Goal: Task Accomplishment & Management: Complete application form

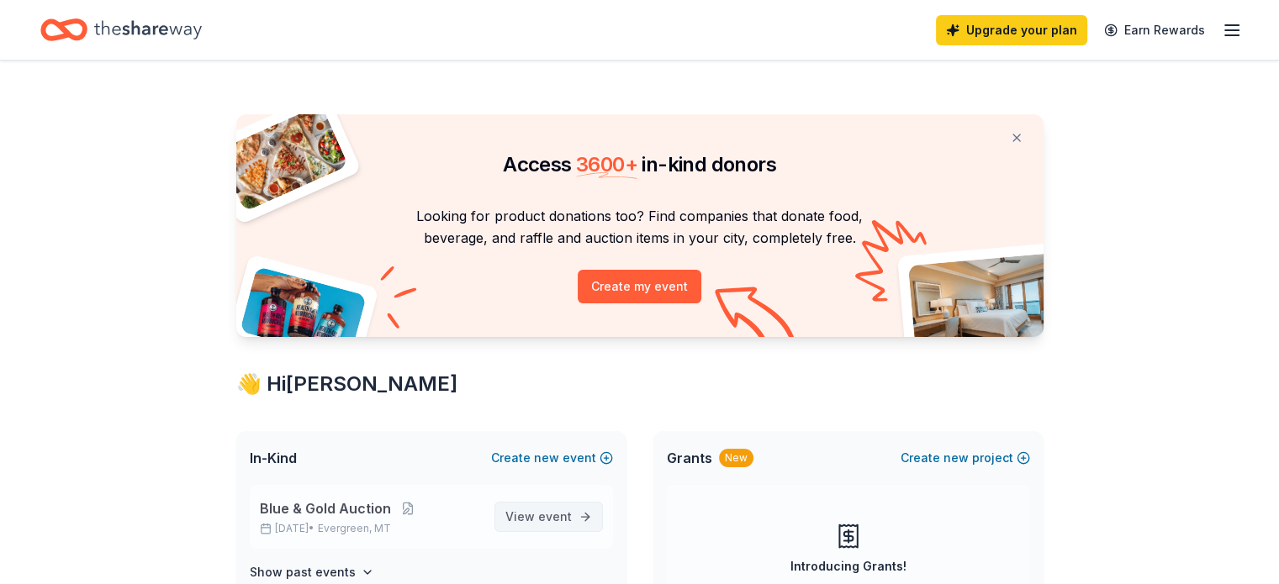
click at [518, 515] on span "View event" at bounding box center [538, 517] width 66 height 20
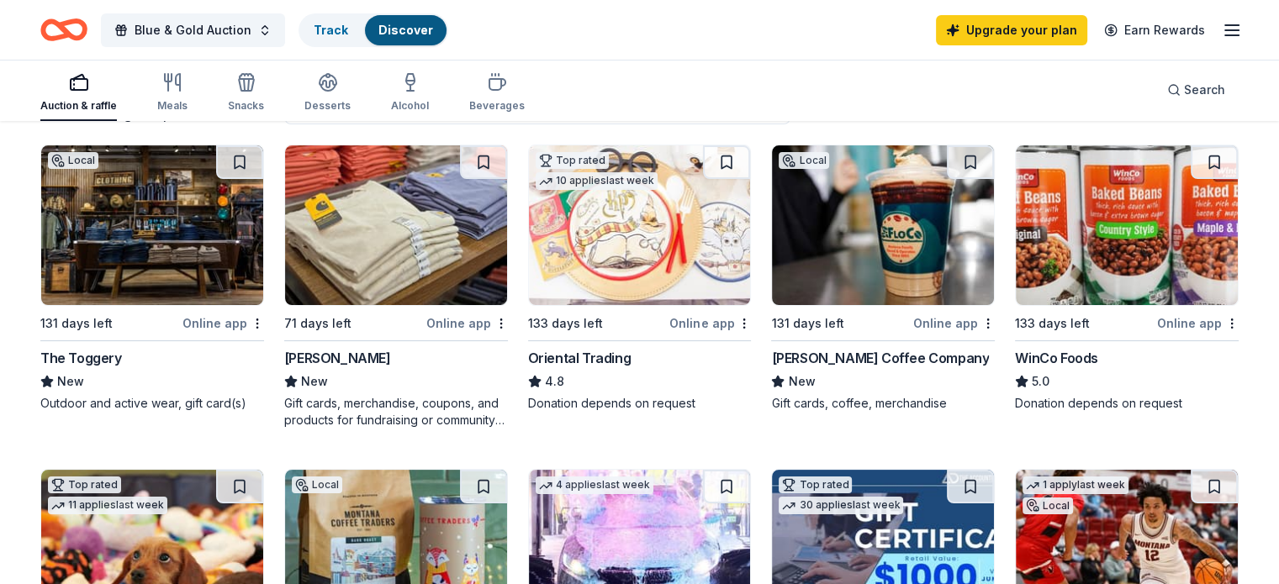
scroll to position [161, 0]
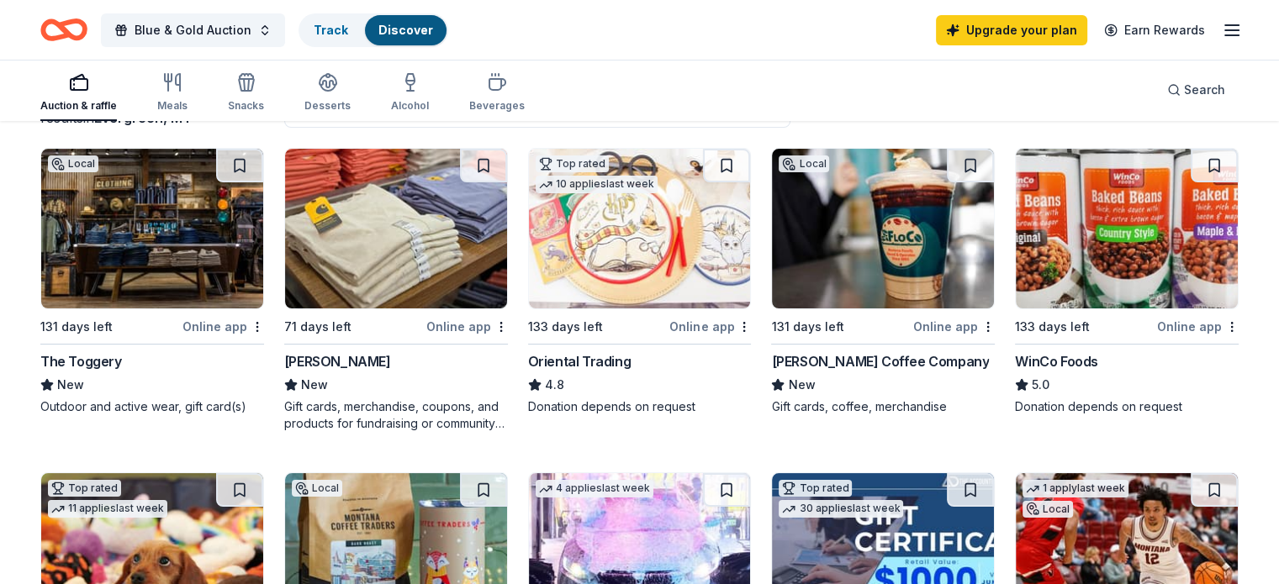
click at [1056, 270] on img at bounding box center [1127, 229] width 222 height 160
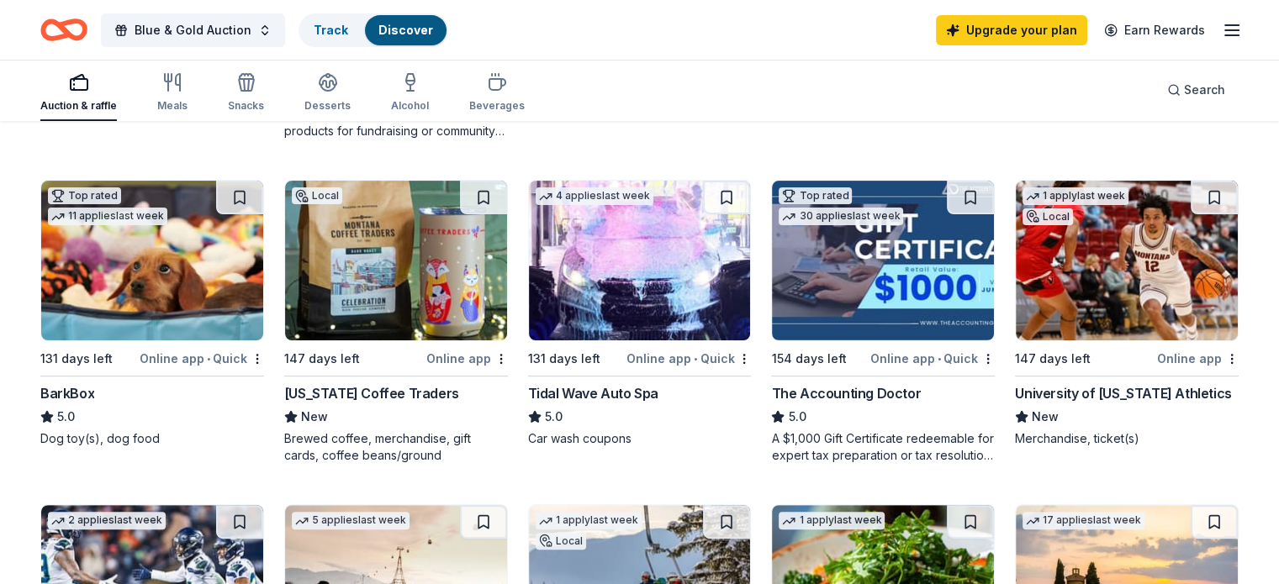
scroll to position [457, 0]
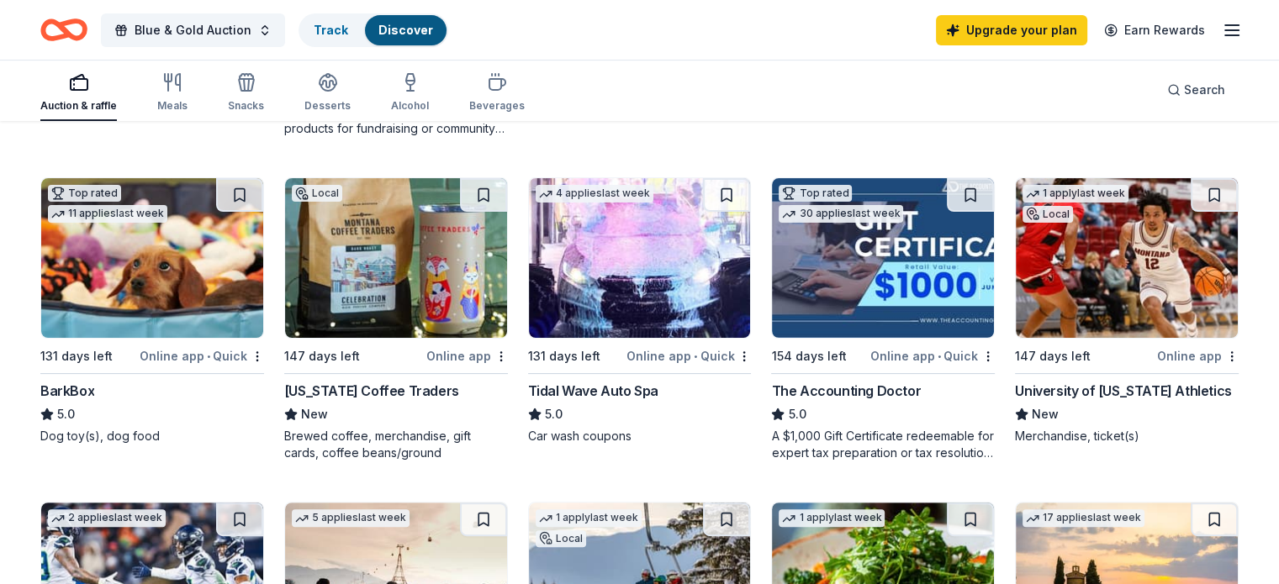
click at [1038, 383] on div "University of Montana Athletics" at bounding box center [1123, 391] width 216 height 20
click at [1029, 29] on link "Upgrade your plan" at bounding box center [1011, 30] width 151 height 30
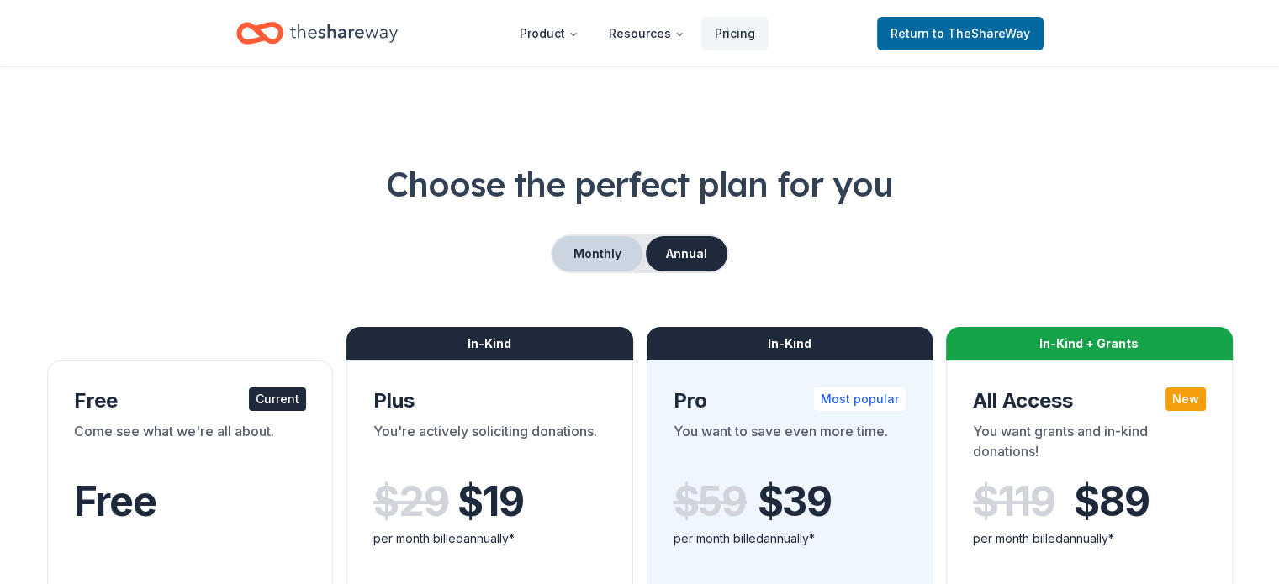
click at [605, 249] on button "Monthly" at bounding box center [597, 253] width 90 height 35
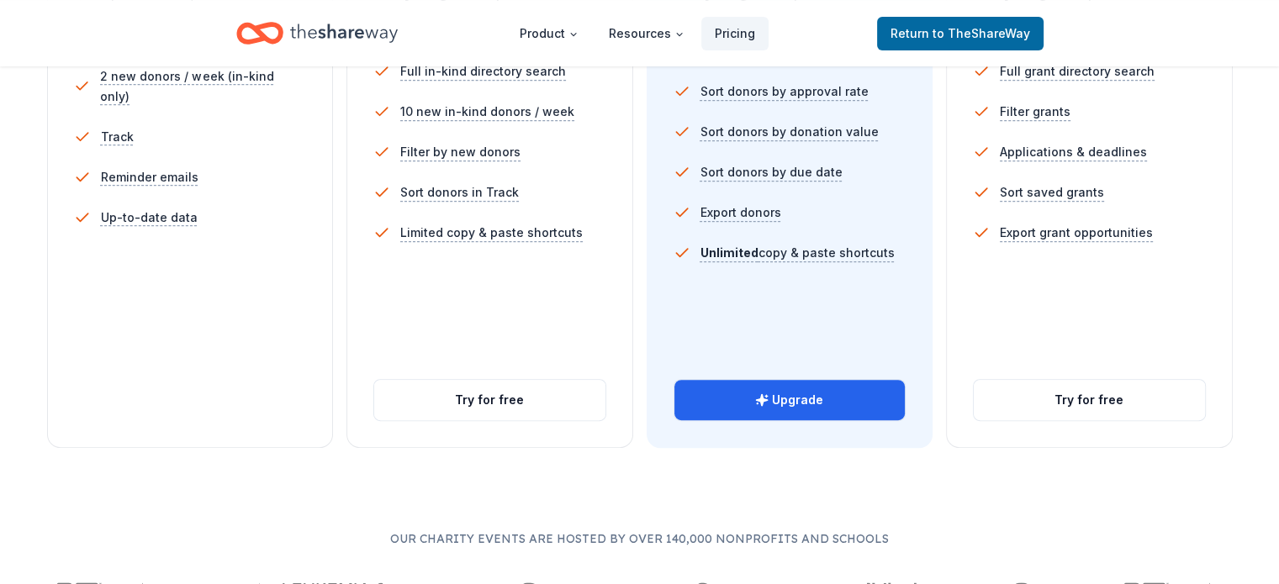
scroll to position [476, 0]
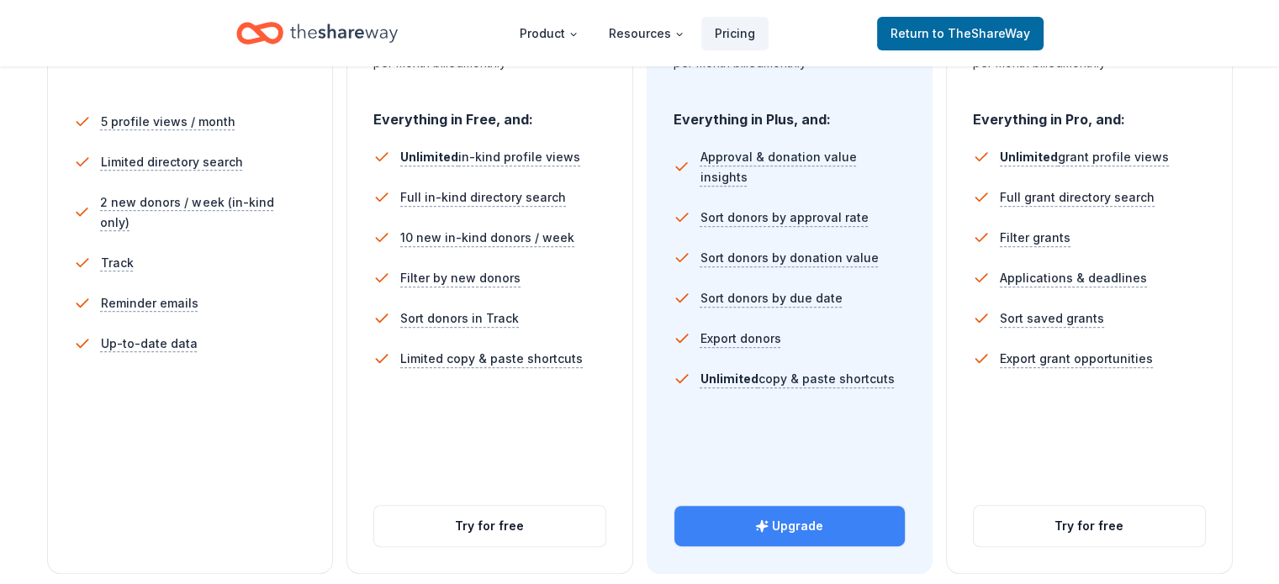
click at [727, 506] on button "Upgrade" at bounding box center [789, 526] width 231 height 40
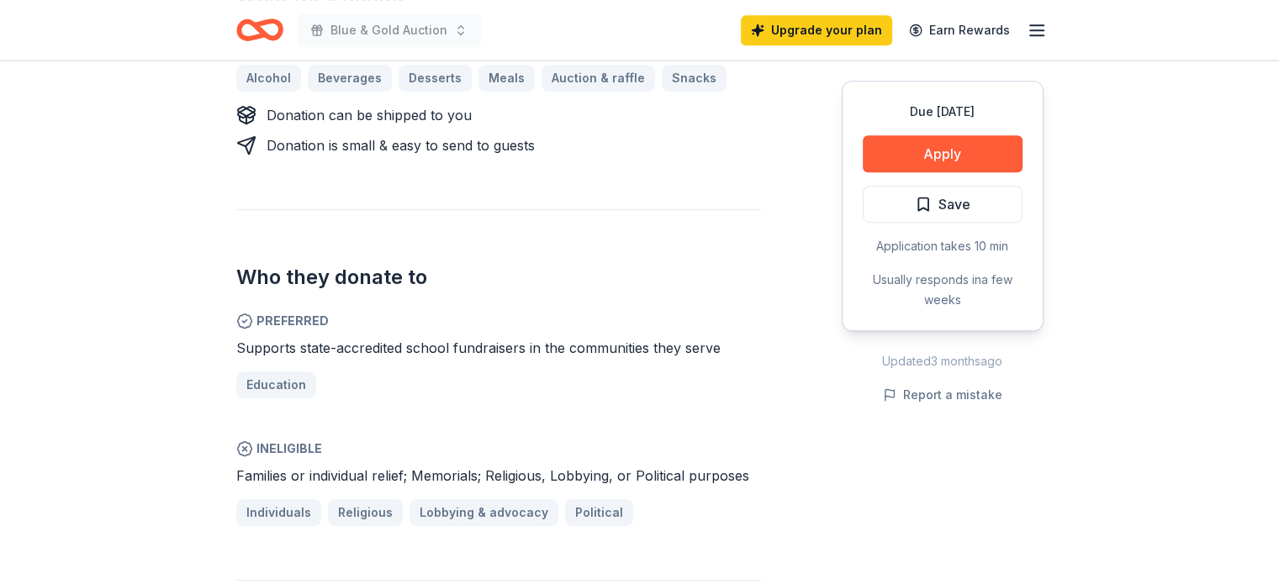
scroll to position [814, 0]
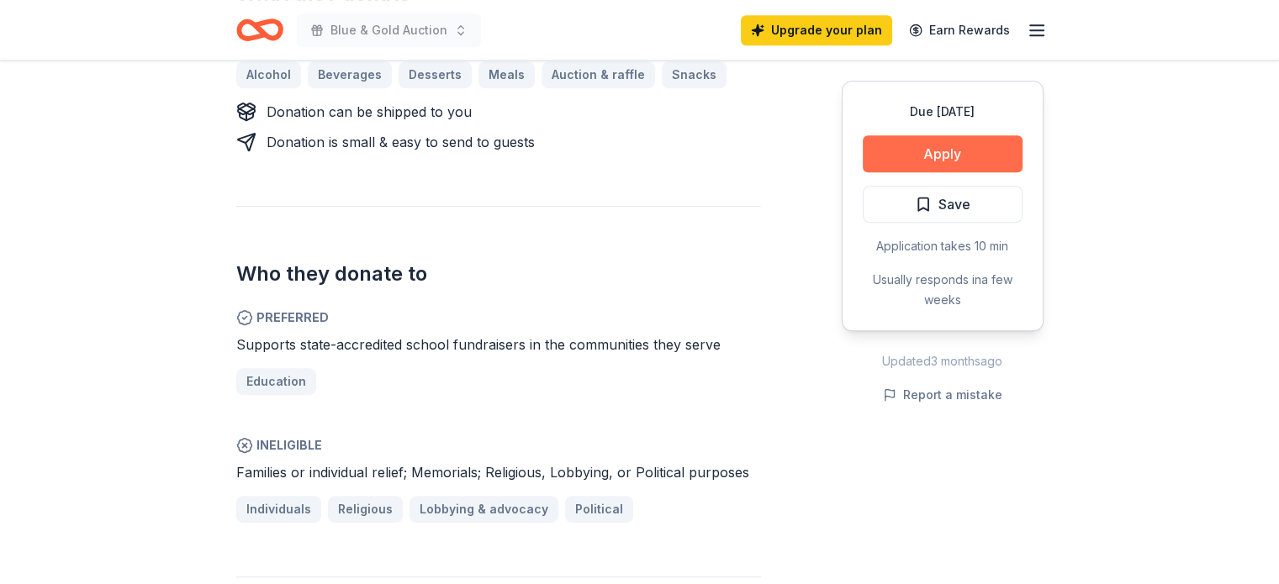
click at [912, 156] on button "Apply" at bounding box center [943, 153] width 160 height 37
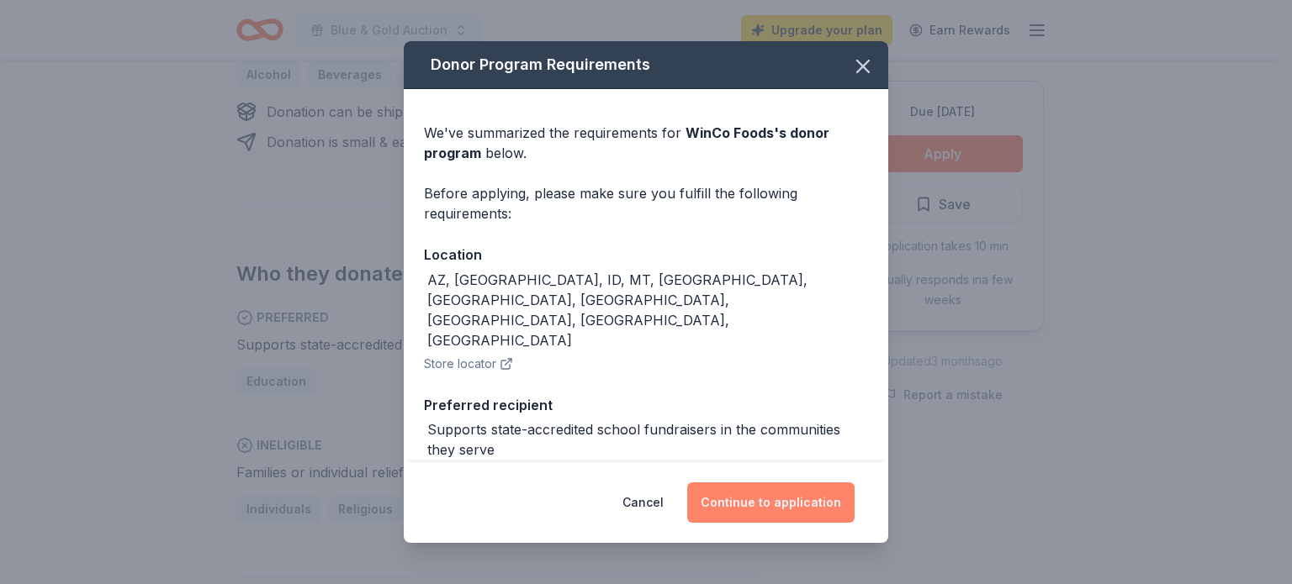
click at [788, 500] on button "Continue to application" at bounding box center [770, 503] width 167 height 40
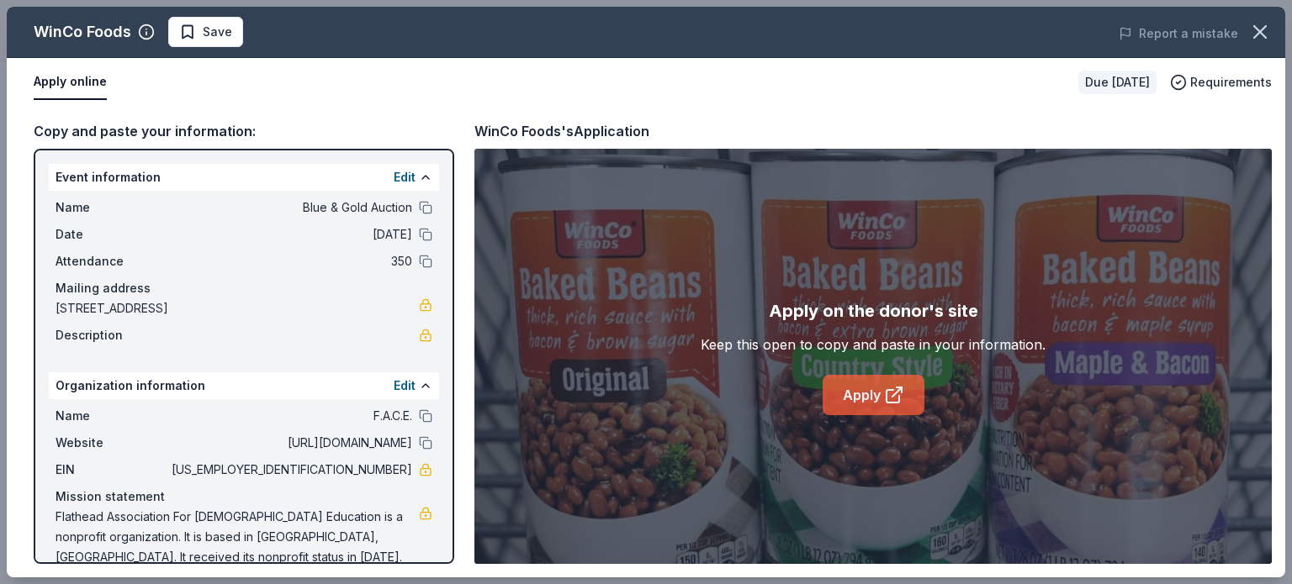
click at [864, 407] on link "Apply" at bounding box center [873, 395] width 102 height 40
drag, startPoint x: 1291, startPoint y: 207, endPoint x: 1288, endPoint y: 342, distance: 135.4
click at [1278, 342] on div "WinCo Foods Save Report a mistake Apply online Due in 133 days Requirements Cop…" at bounding box center [646, 292] width 1292 height 584
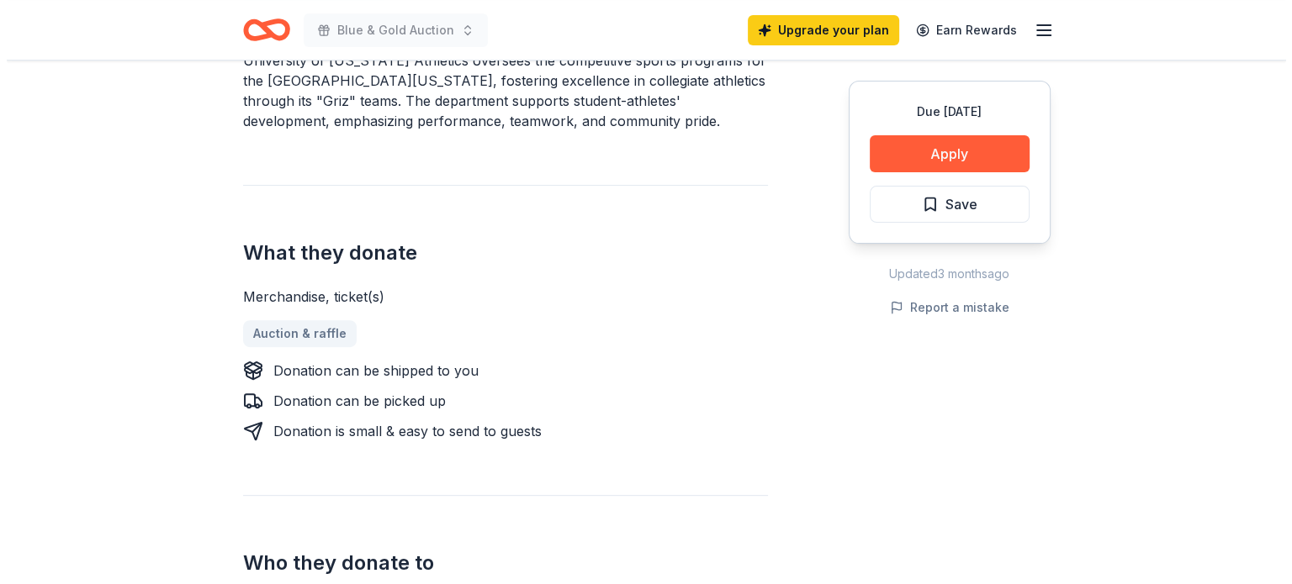
scroll to position [542, 0]
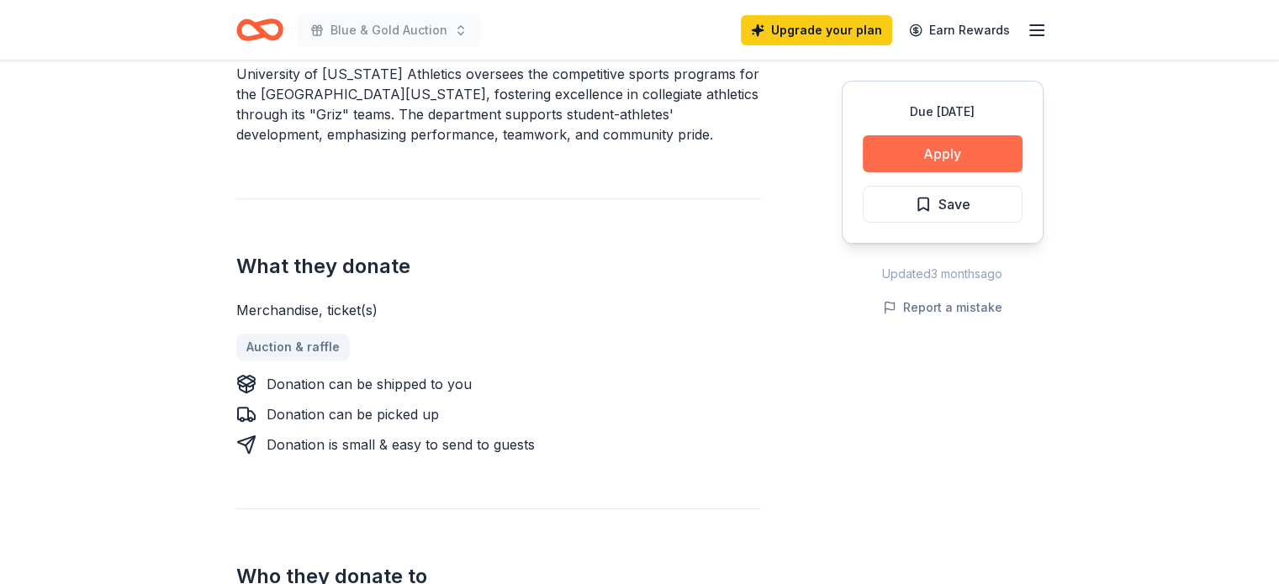
click at [945, 154] on button "Apply" at bounding box center [943, 153] width 160 height 37
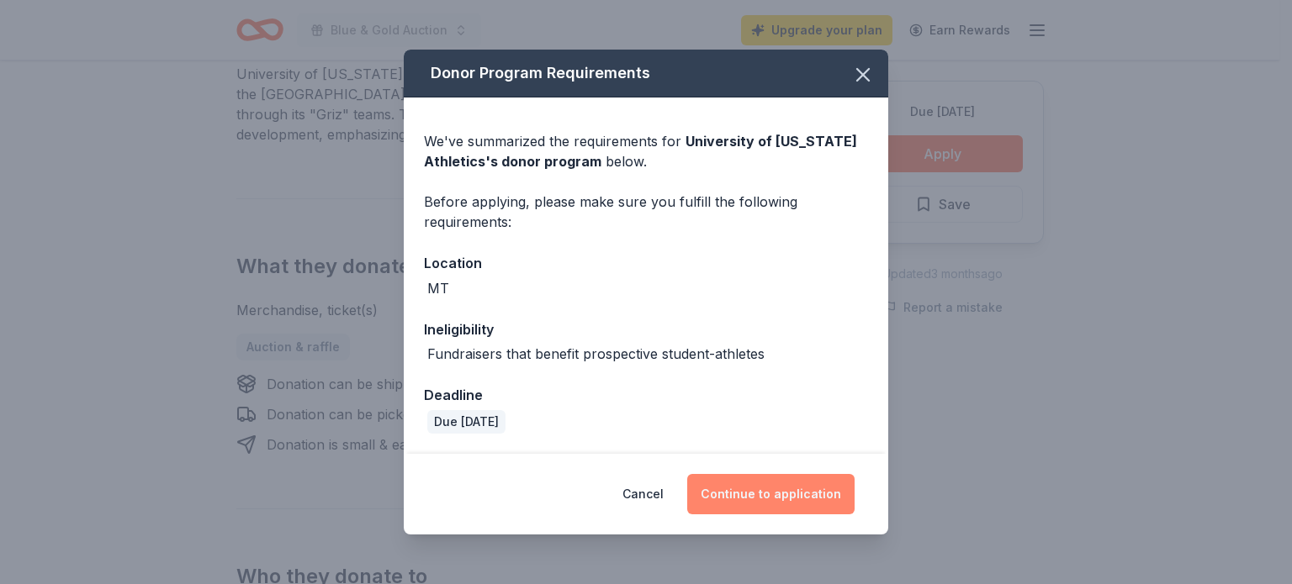
click at [767, 490] on button "Continue to application" at bounding box center [770, 494] width 167 height 40
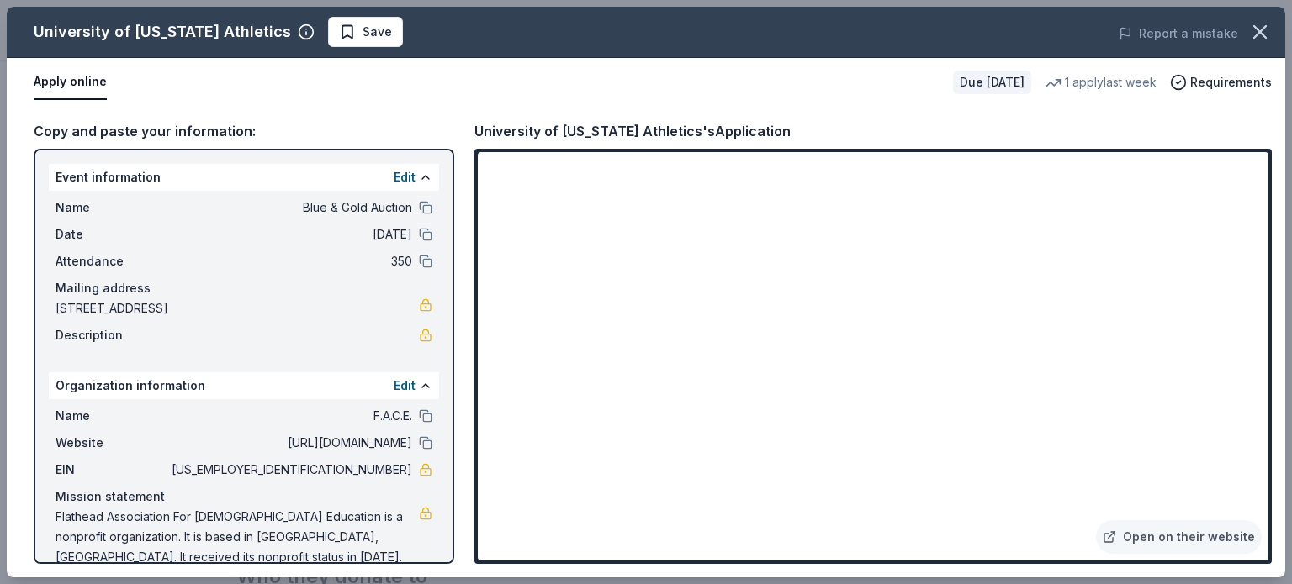
drag, startPoint x: 1291, startPoint y: 251, endPoint x: 1275, endPoint y: 235, distance: 22.6
click at [1275, 235] on div "University of Montana Athletics Save Report a mistake Apply online Due in 147 d…" at bounding box center [646, 292] width 1292 height 584
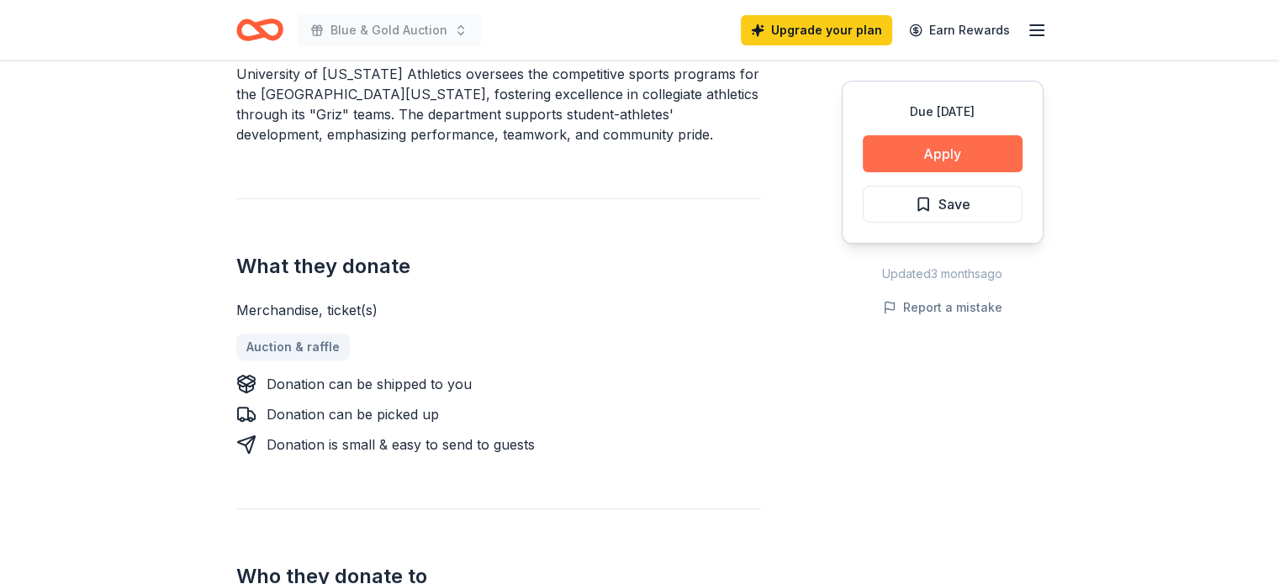
click at [1007, 144] on button "Apply" at bounding box center [943, 153] width 160 height 37
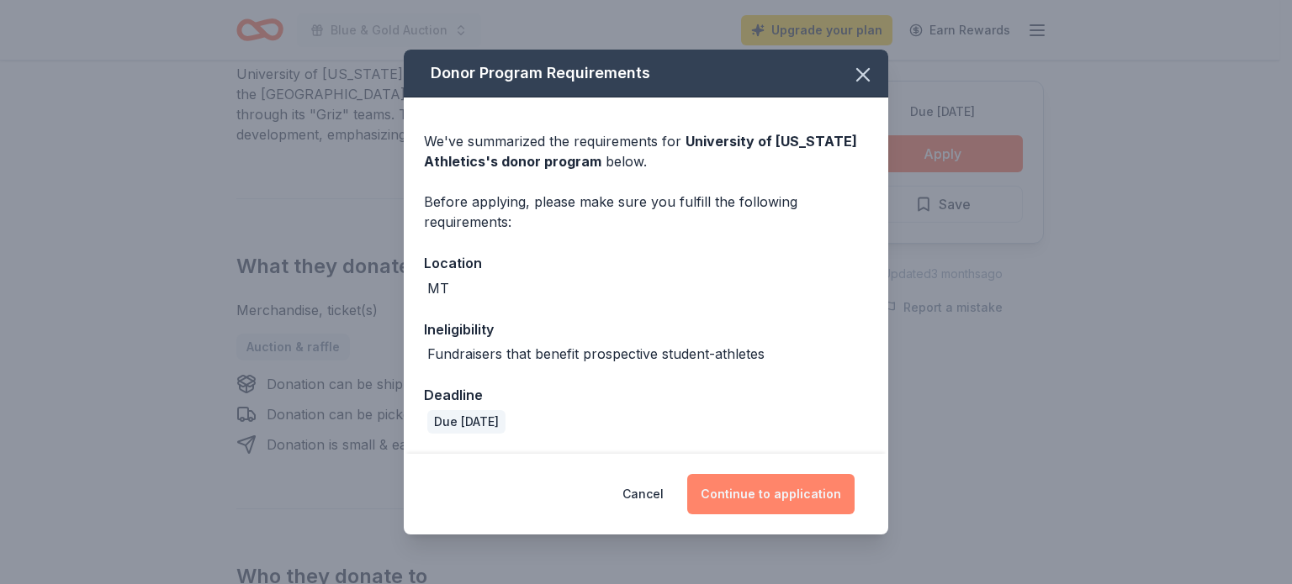
click at [769, 494] on button "Continue to application" at bounding box center [770, 494] width 167 height 40
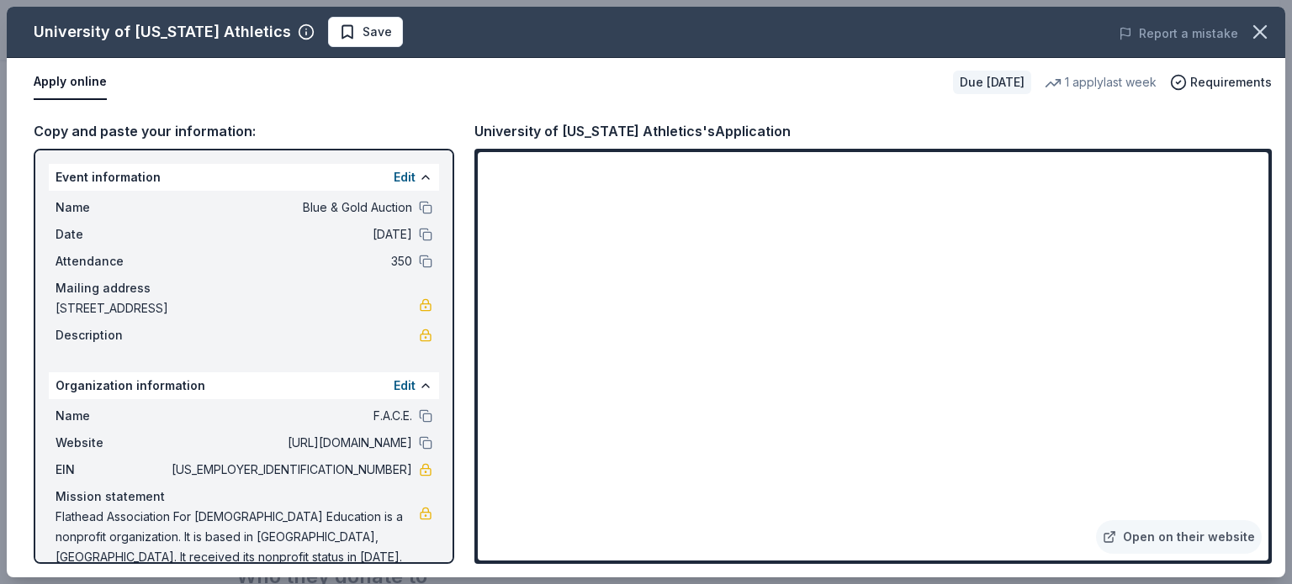
click at [419, 475] on link at bounding box center [425, 469] width 13 height 13
click at [1191, 537] on link "Open on their website" at bounding box center [1179, 538] width 166 height 34
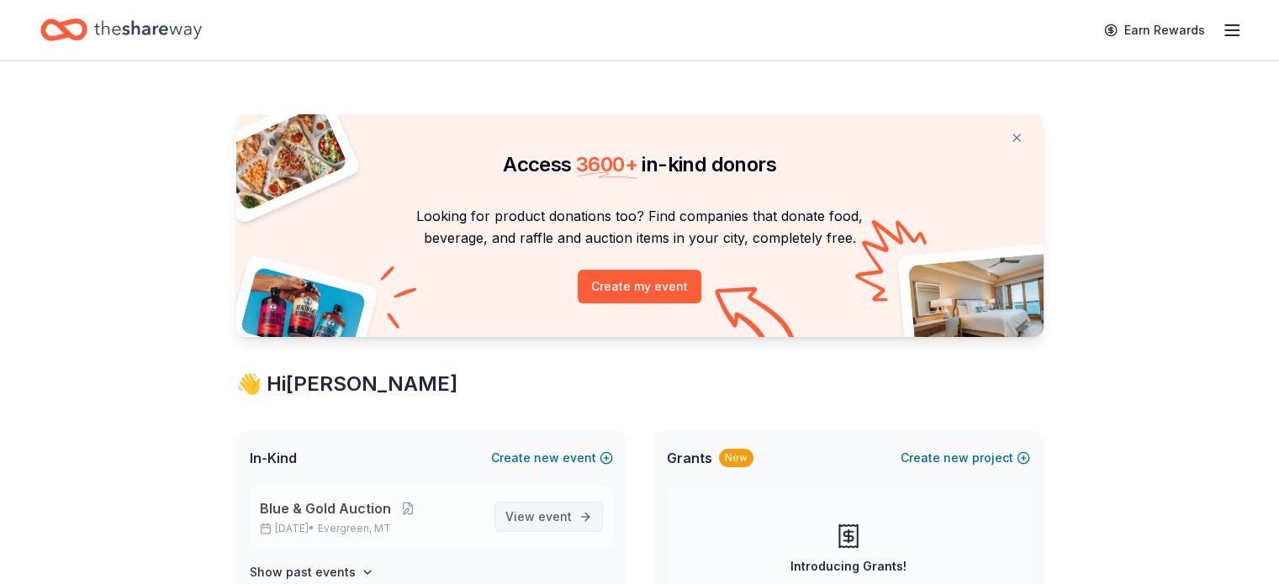
click at [538, 514] on span "View event" at bounding box center [538, 517] width 66 height 20
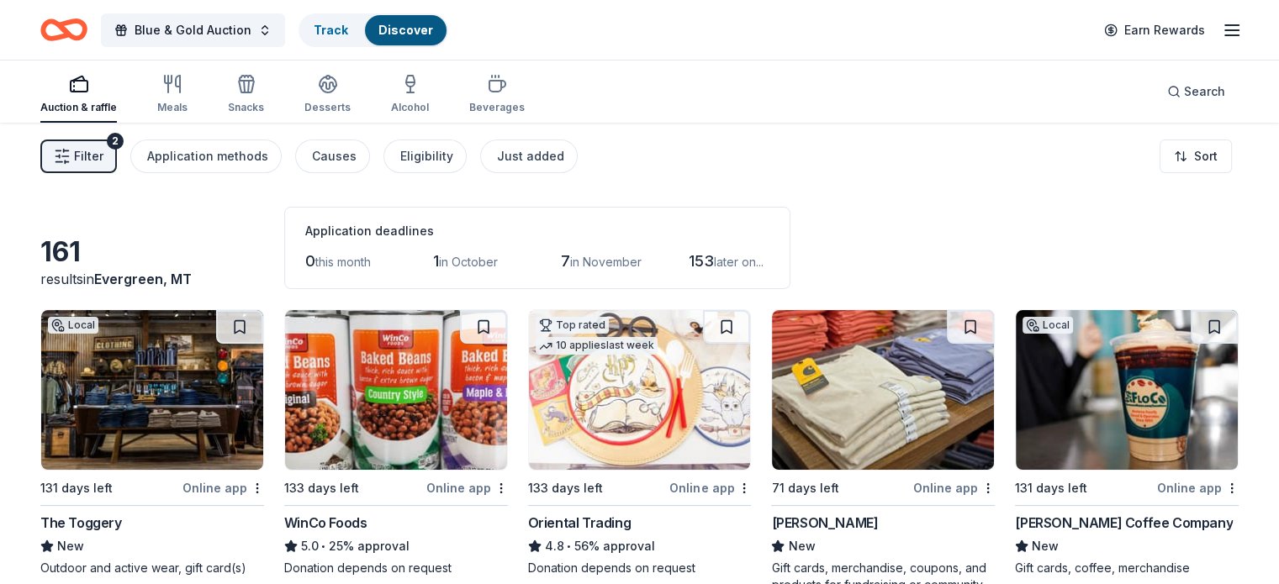
click at [640, 268] on span "in November" at bounding box center [605, 262] width 71 height 14
click at [636, 263] on span "in November" at bounding box center [605, 262] width 71 height 14
click at [1181, 151] on html "Blue & Gold Auction Track Discover Earn Rewards Auction & raffle Meals Snacks D…" at bounding box center [639, 292] width 1279 height 584
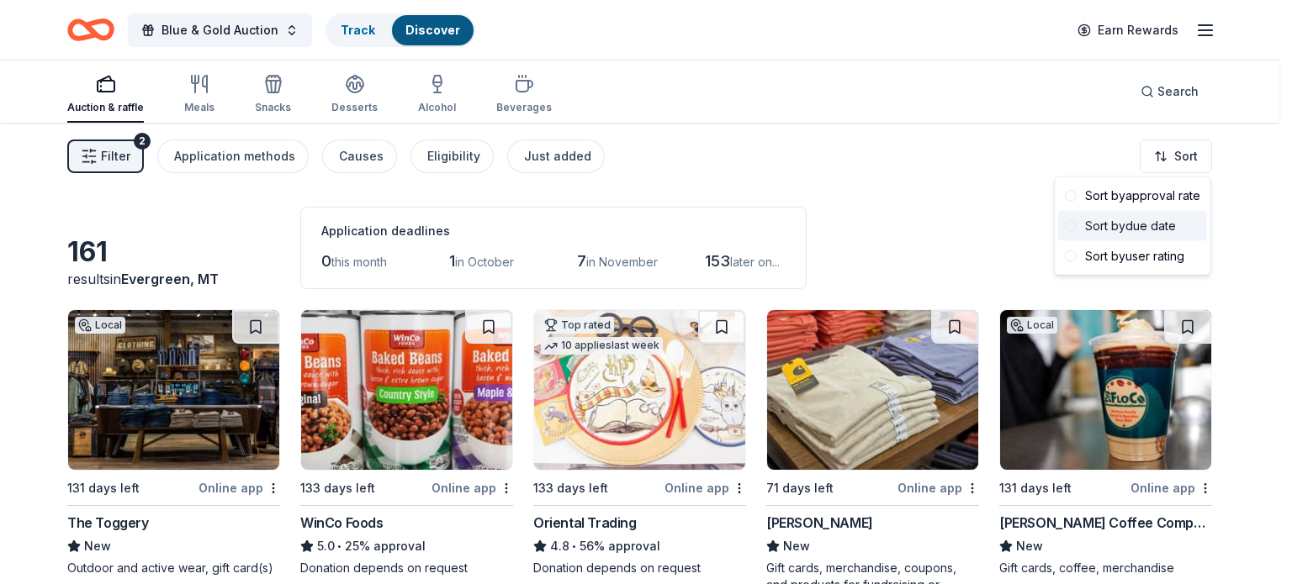
click at [1119, 225] on div "Sort by due date" at bounding box center [1132, 226] width 149 height 30
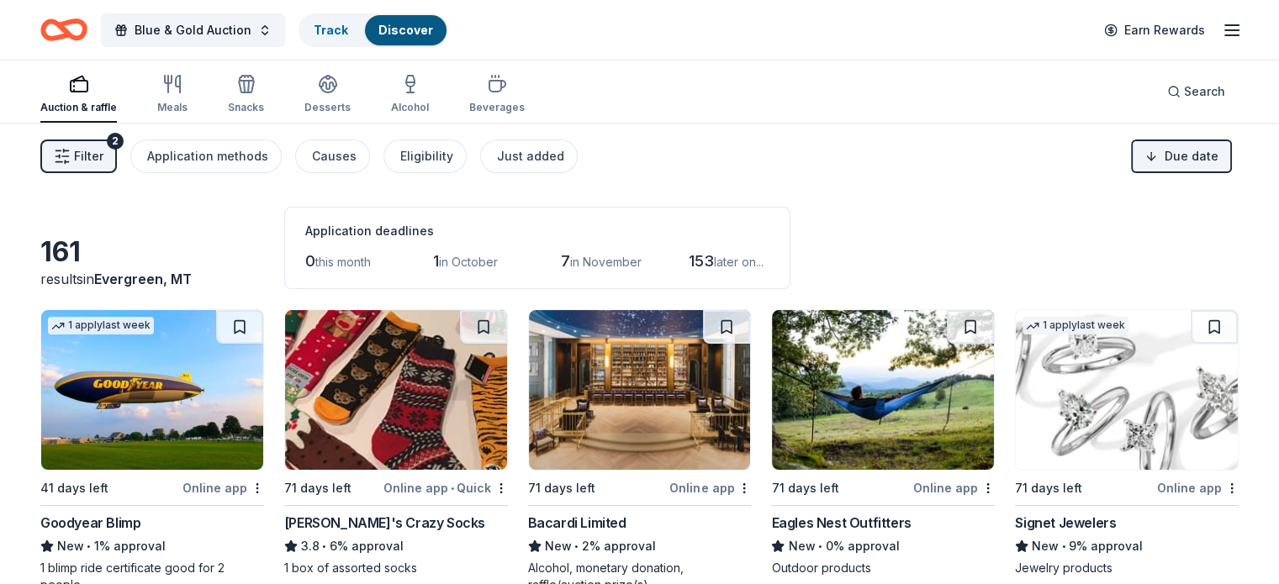
scroll to position [84, 0]
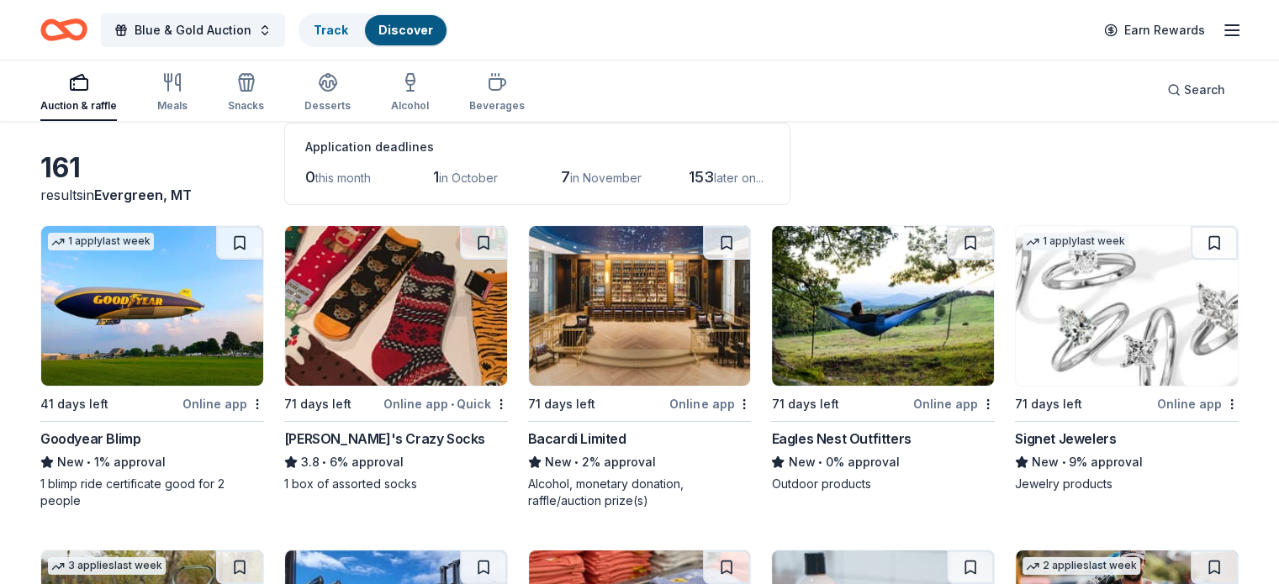
click at [199, 339] on img at bounding box center [152, 306] width 222 height 160
click at [378, 350] on img at bounding box center [396, 306] width 222 height 160
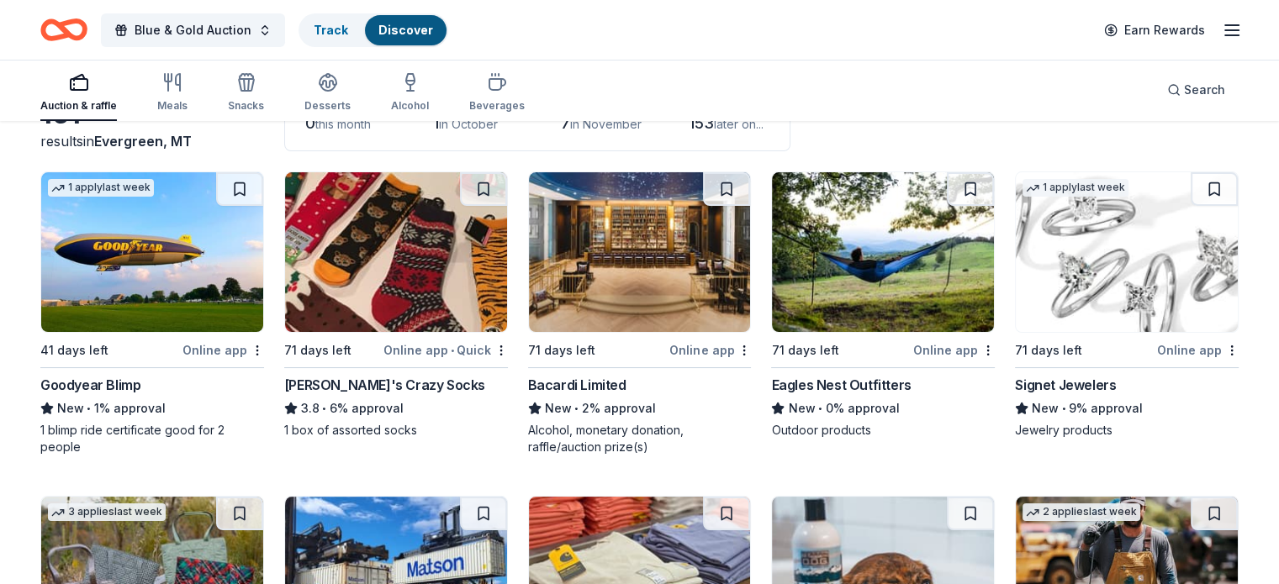
scroll to position [168, 0]
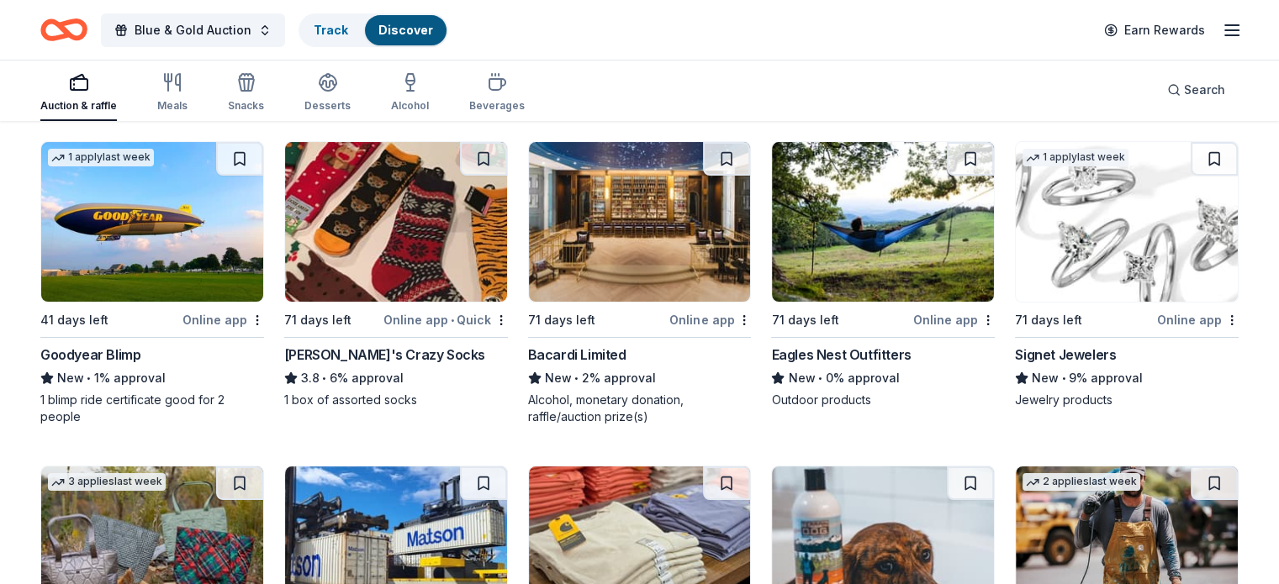
click at [553, 353] on div "Bacardi Limited" at bounding box center [577, 355] width 98 height 20
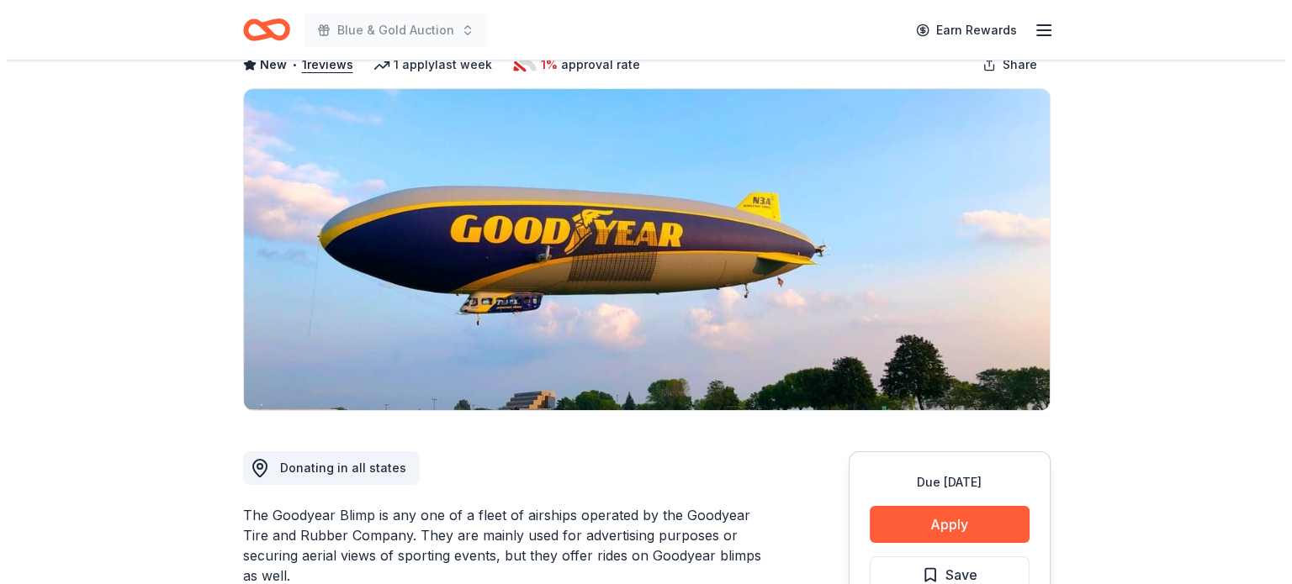
scroll to position [252, 0]
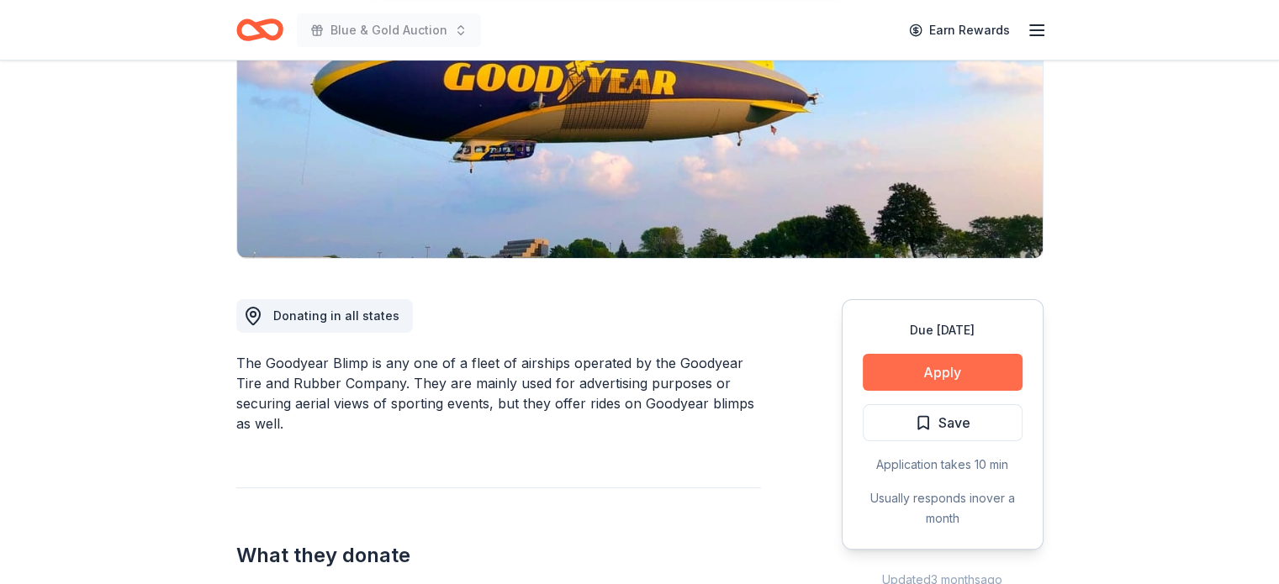
click at [931, 363] on button "Apply" at bounding box center [943, 372] width 160 height 37
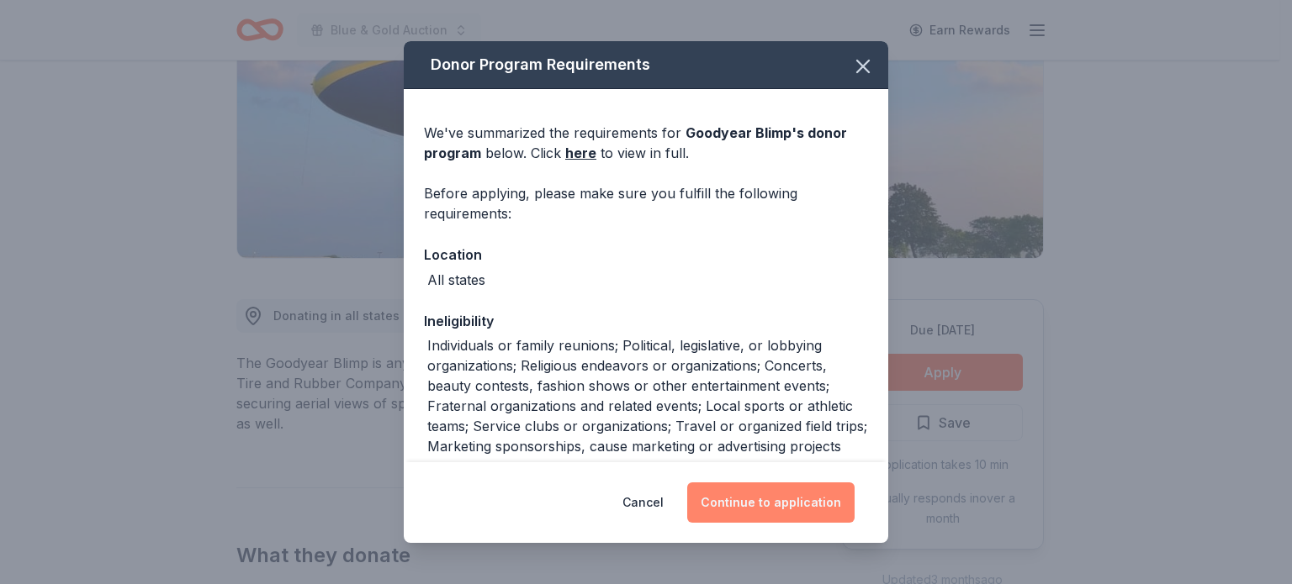
click at [803, 489] on button "Continue to application" at bounding box center [770, 503] width 167 height 40
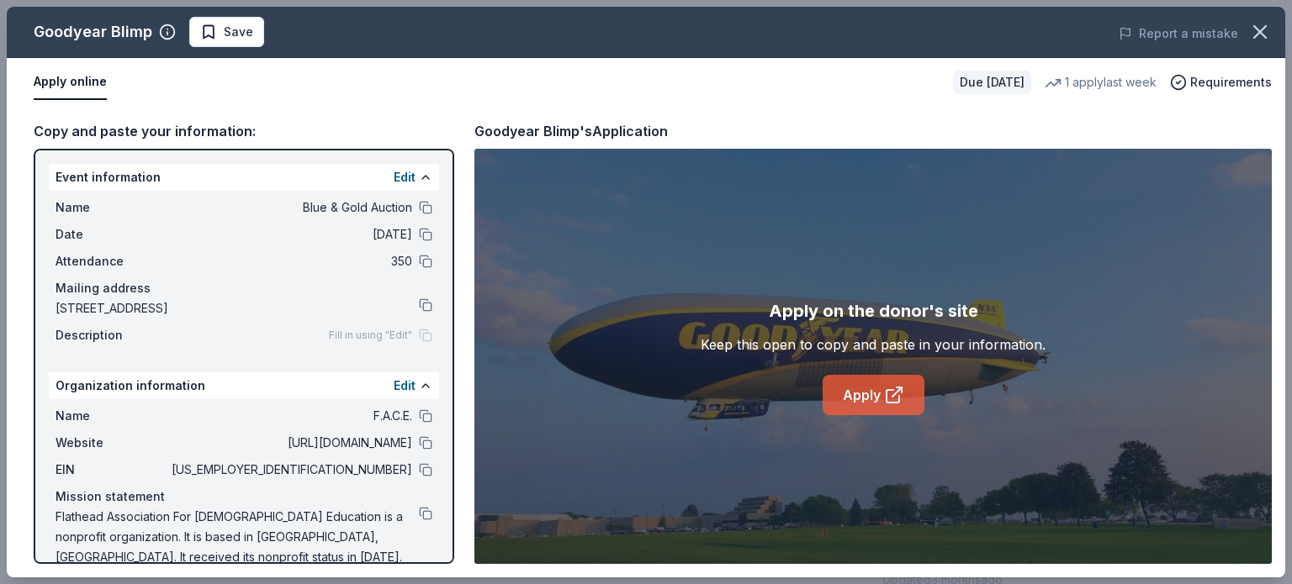
click at [850, 391] on link "Apply" at bounding box center [873, 395] width 102 height 40
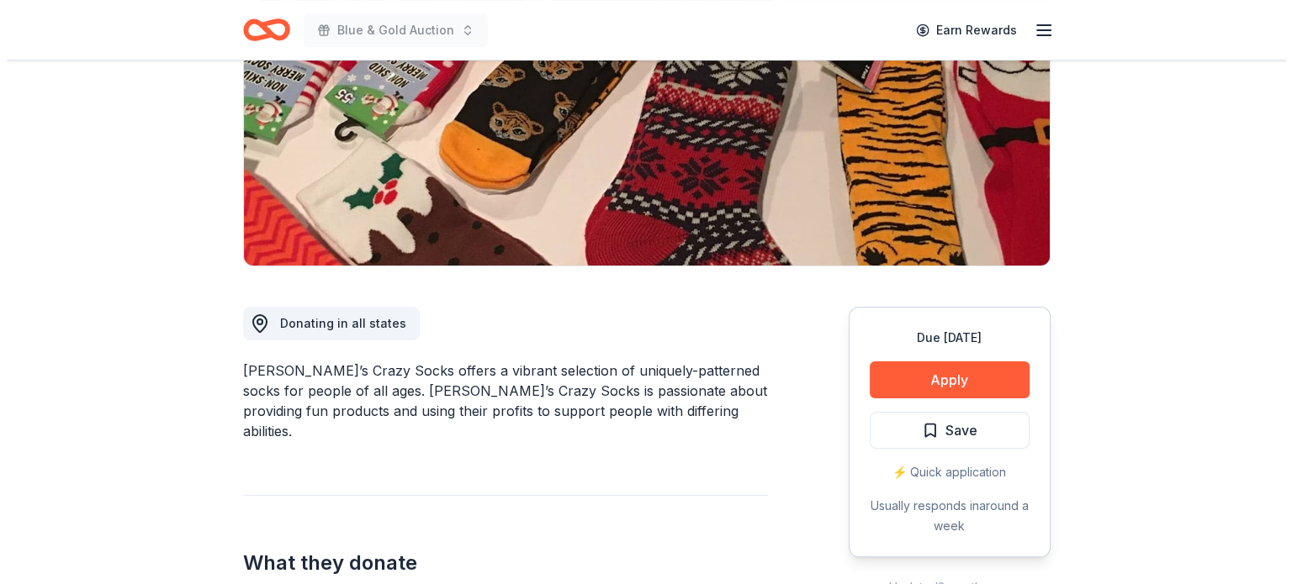
scroll to position [336, 0]
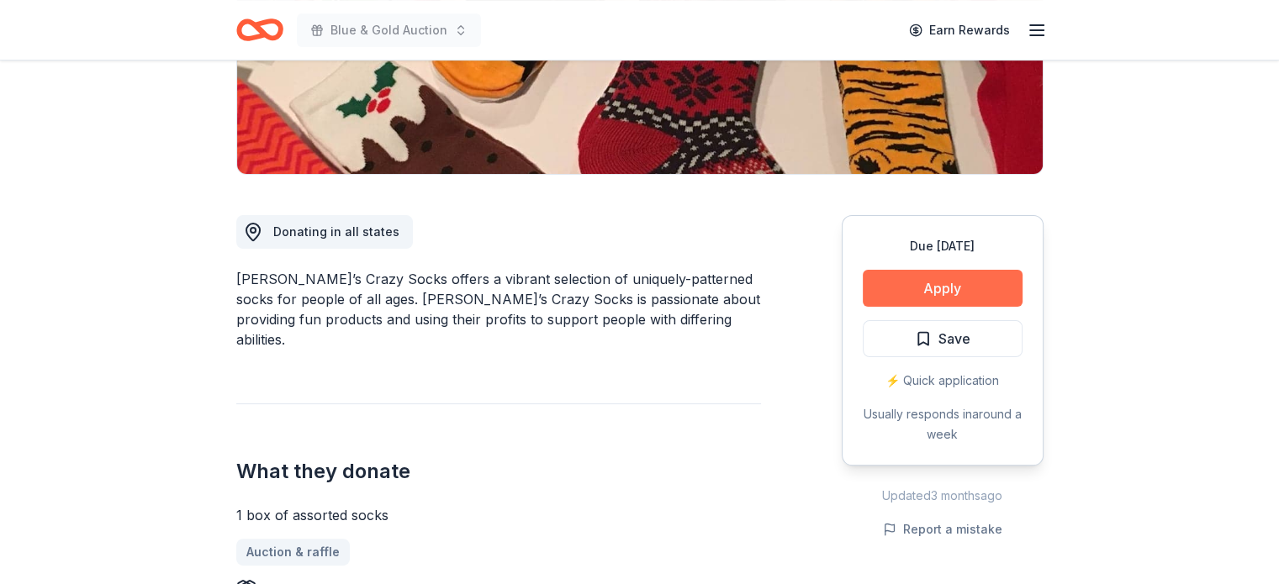
click at [957, 283] on button "Apply" at bounding box center [943, 288] width 160 height 37
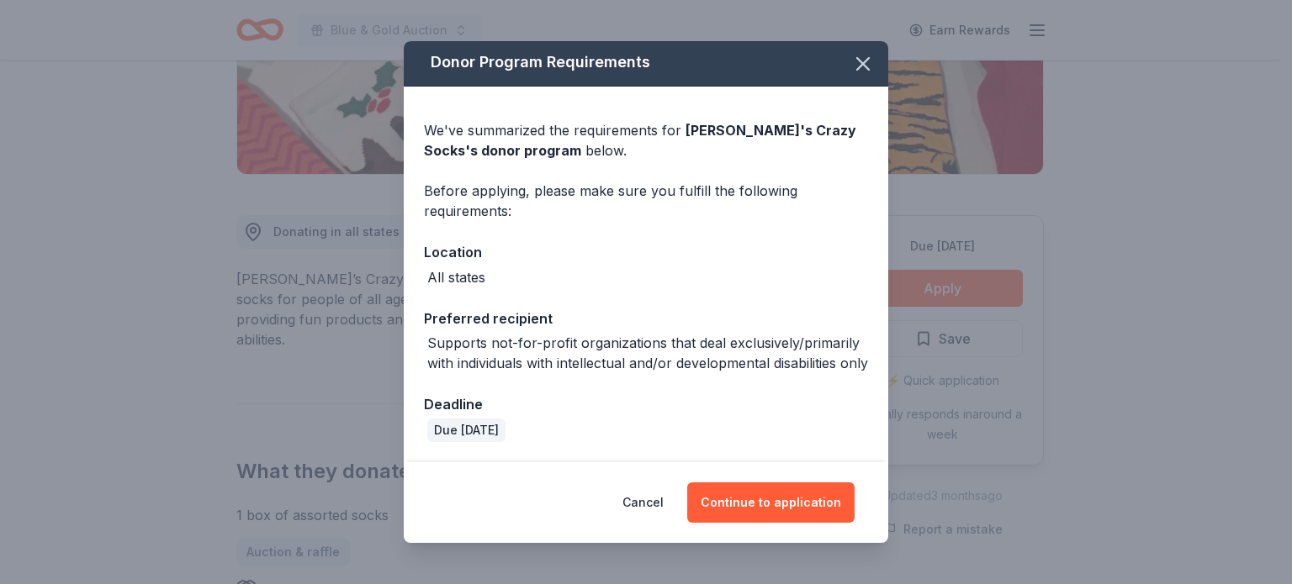
scroll to position [22, 0]
click at [716, 497] on button "Continue to application" at bounding box center [770, 503] width 167 height 40
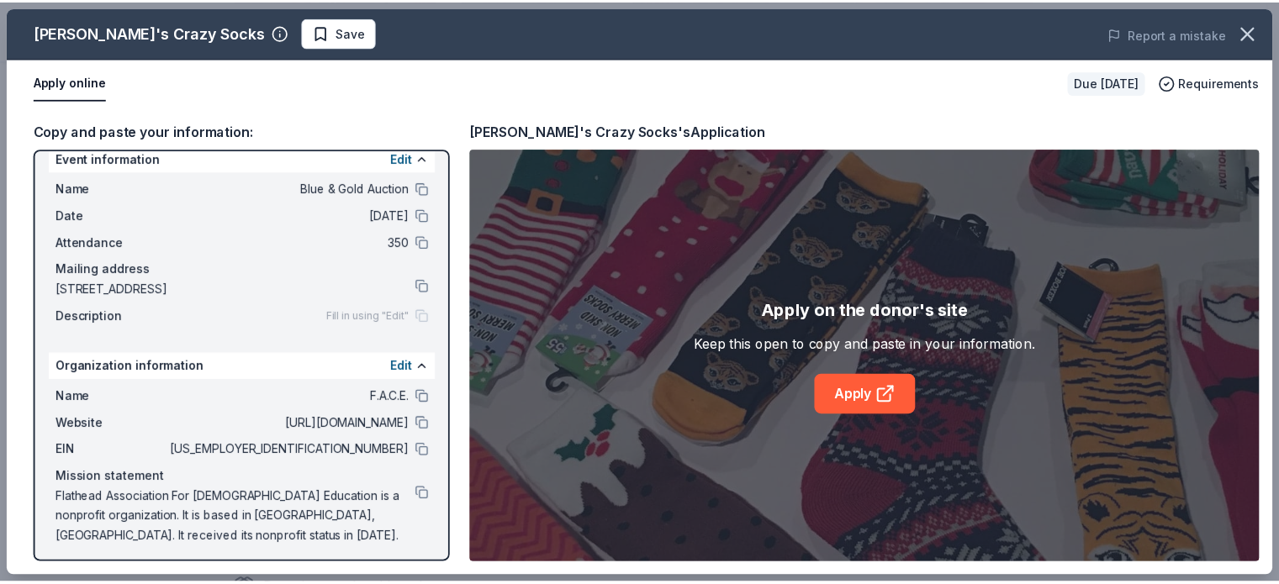
scroll to position [24, 0]
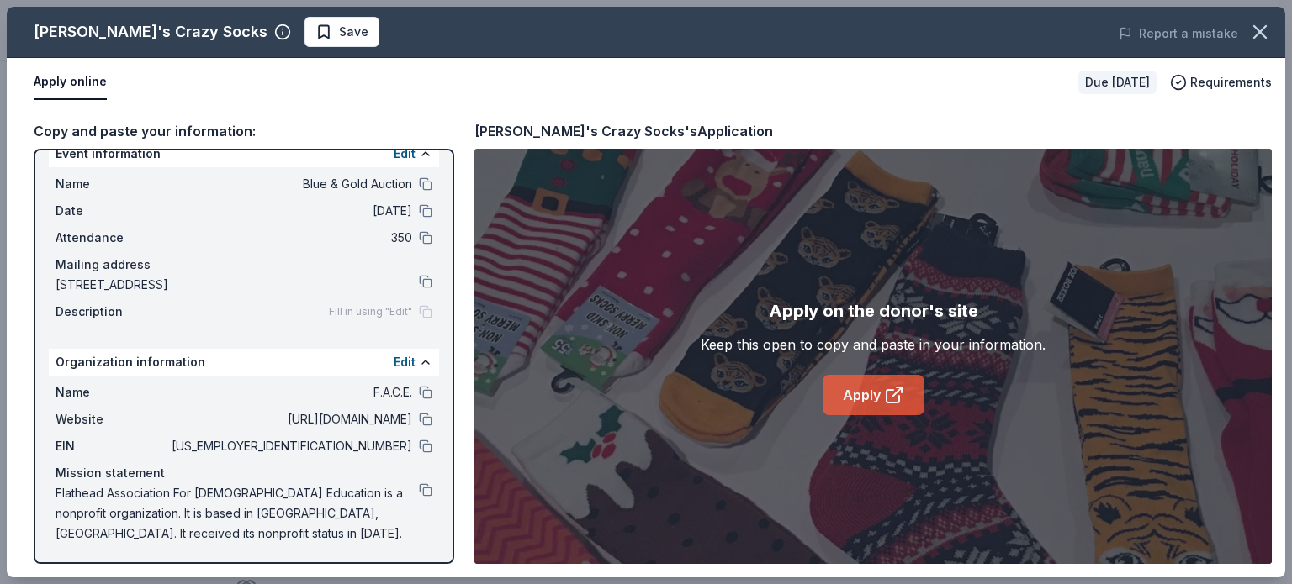
click at [898, 397] on icon at bounding box center [892, 396] width 13 height 13
click at [1257, 30] on icon "button" at bounding box center [1260, 32] width 24 height 24
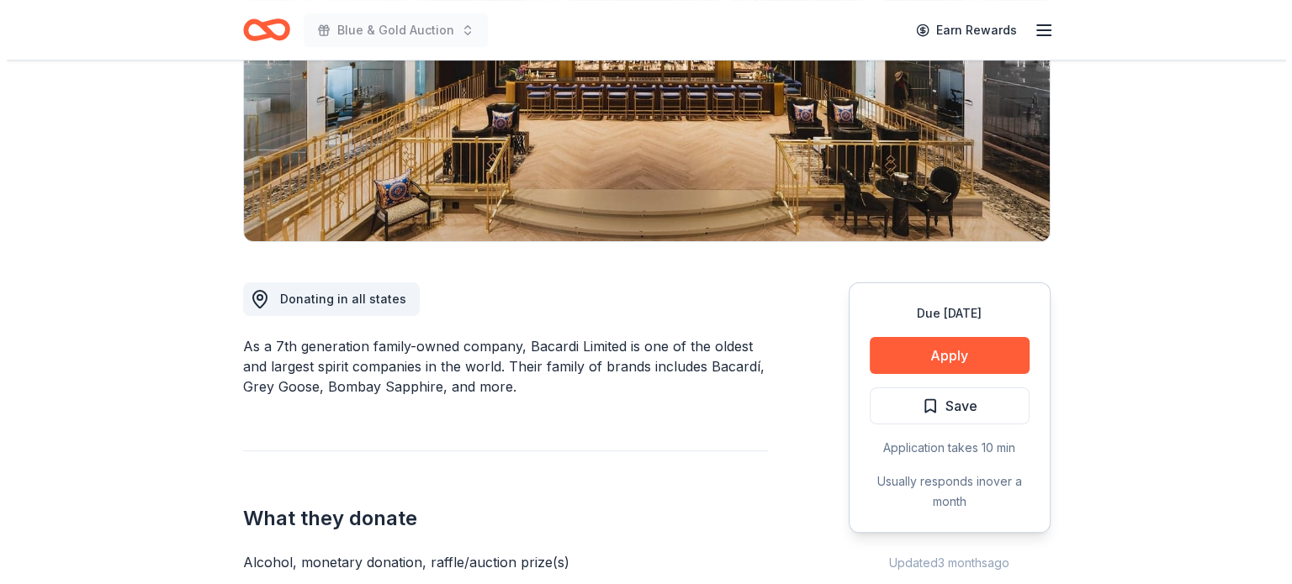
scroll to position [420, 0]
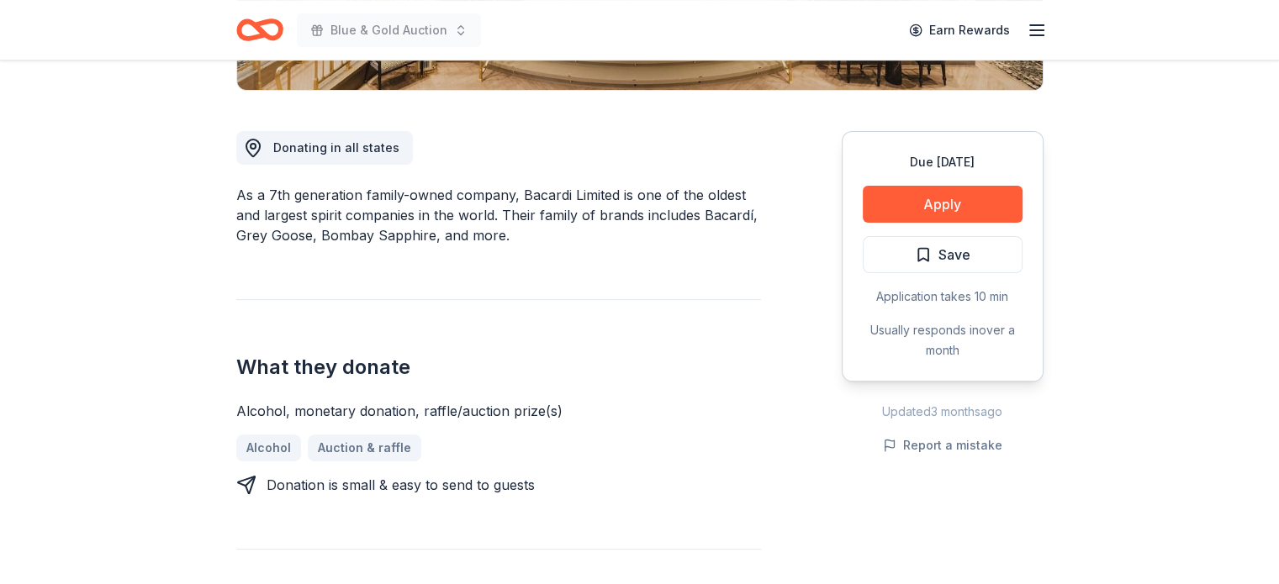
click at [918, 225] on div "Due [DATE] Apply Save Application takes 10 min Usually responds in over a month" at bounding box center [943, 256] width 202 height 251
click at [930, 206] on button "Apply" at bounding box center [943, 204] width 160 height 37
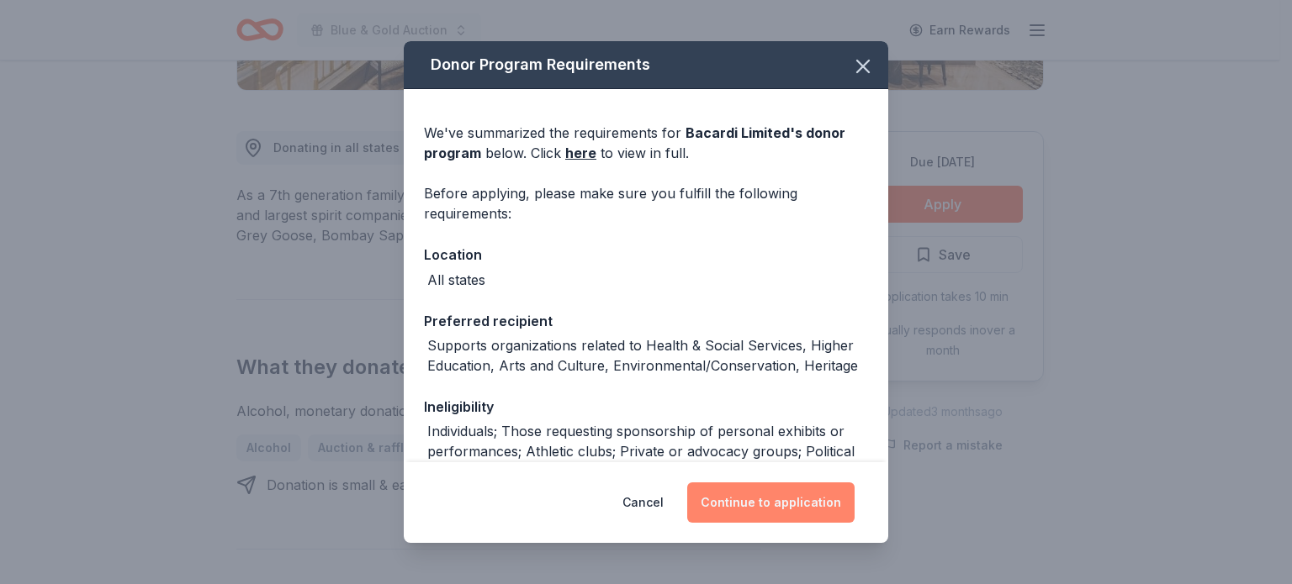
click at [780, 510] on button "Continue to application" at bounding box center [770, 503] width 167 height 40
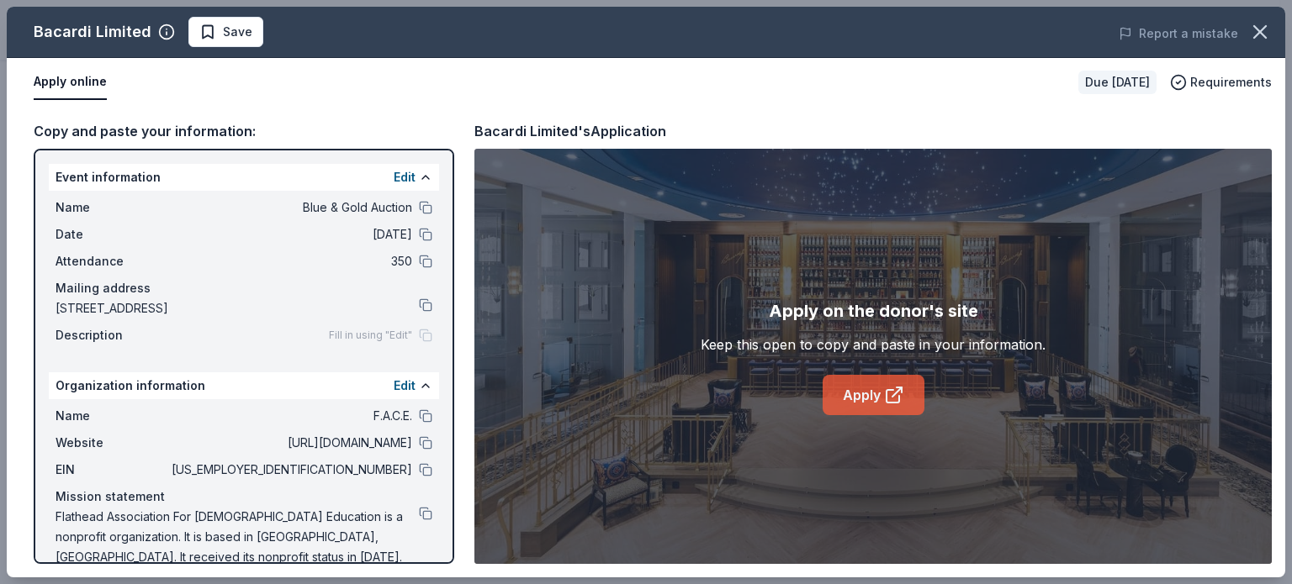
click at [827, 390] on link "Apply" at bounding box center [873, 395] width 102 height 40
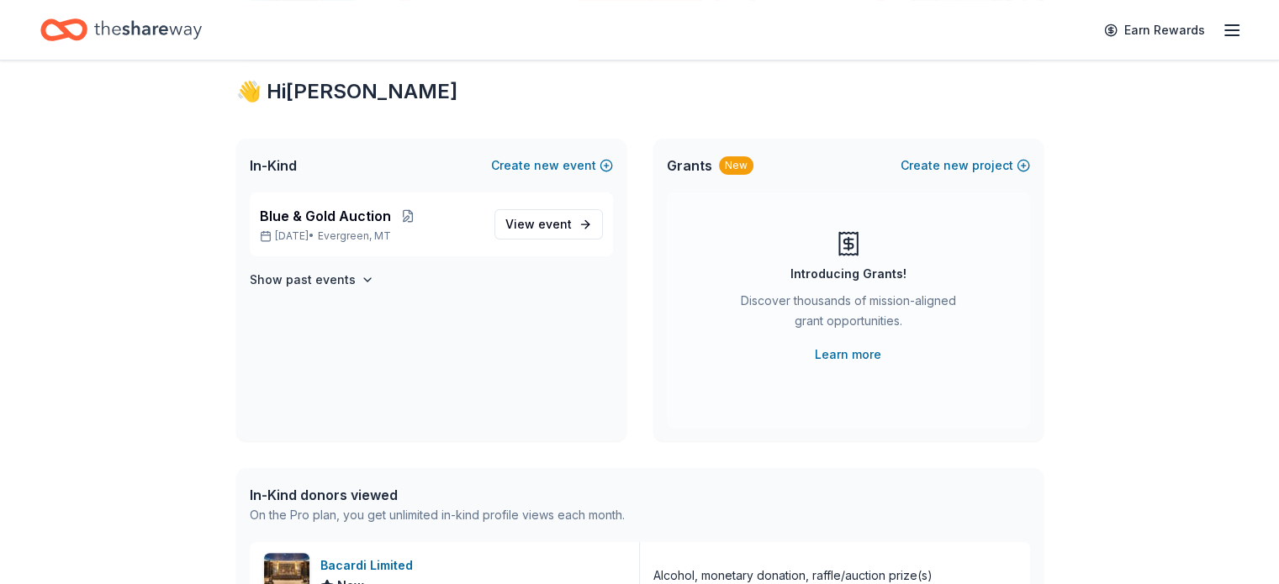
scroll to position [336, 0]
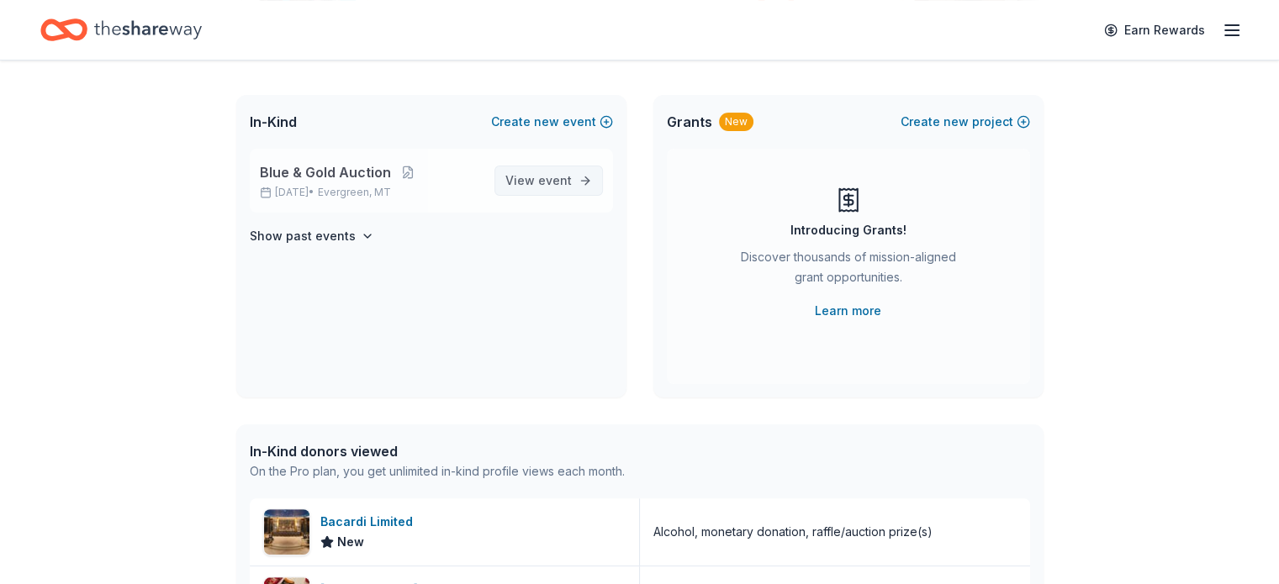
click at [508, 177] on link "View event" at bounding box center [548, 181] width 108 height 30
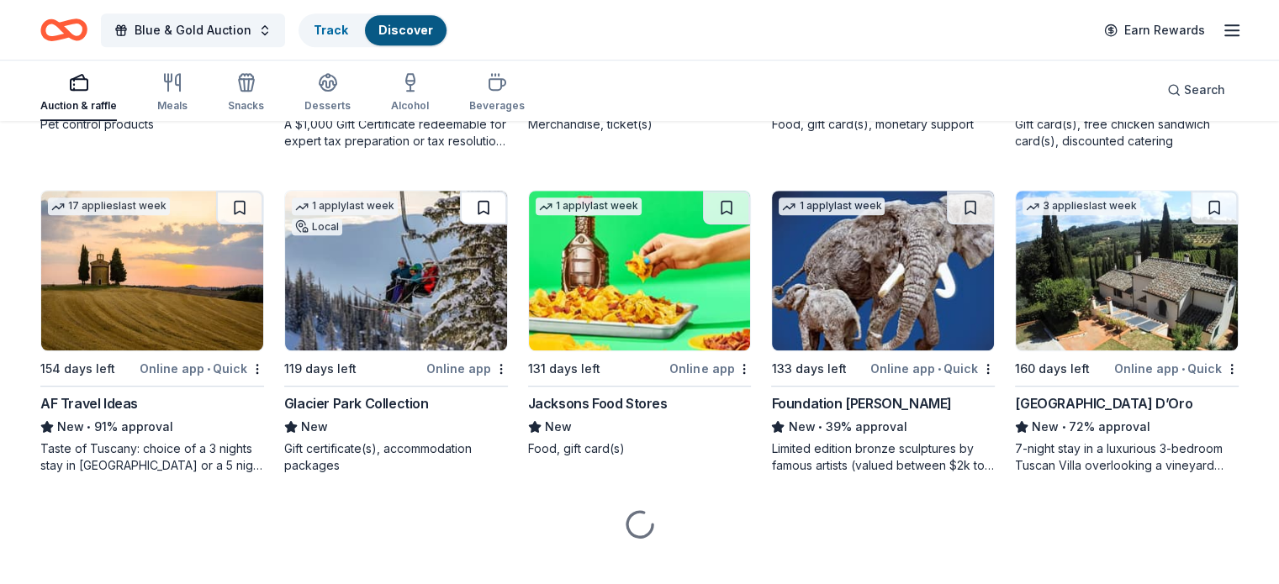
scroll to position [1116, 0]
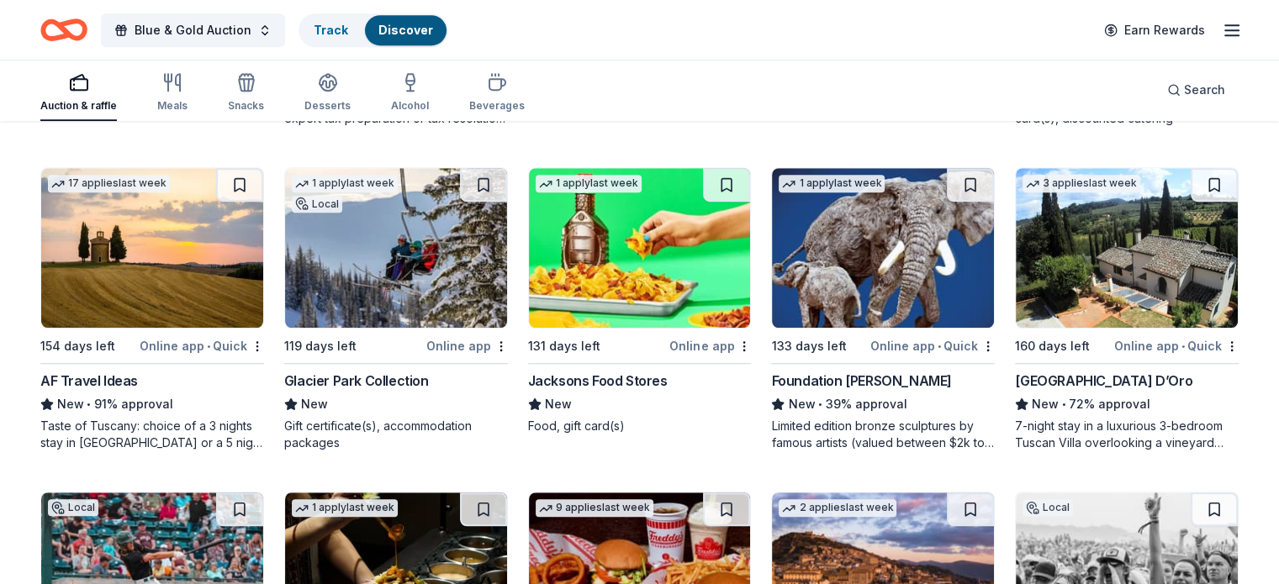
click at [94, 379] on div "AF Travel Ideas" at bounding box center [89, 381] width 98 height 20
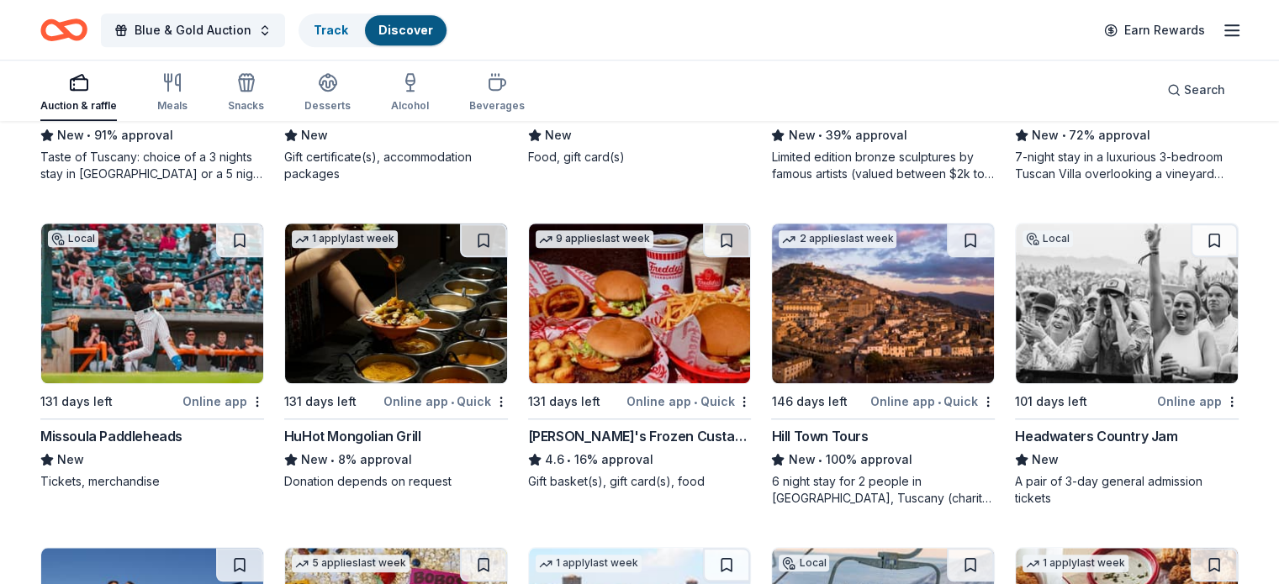
scroll to position [1452, 0]
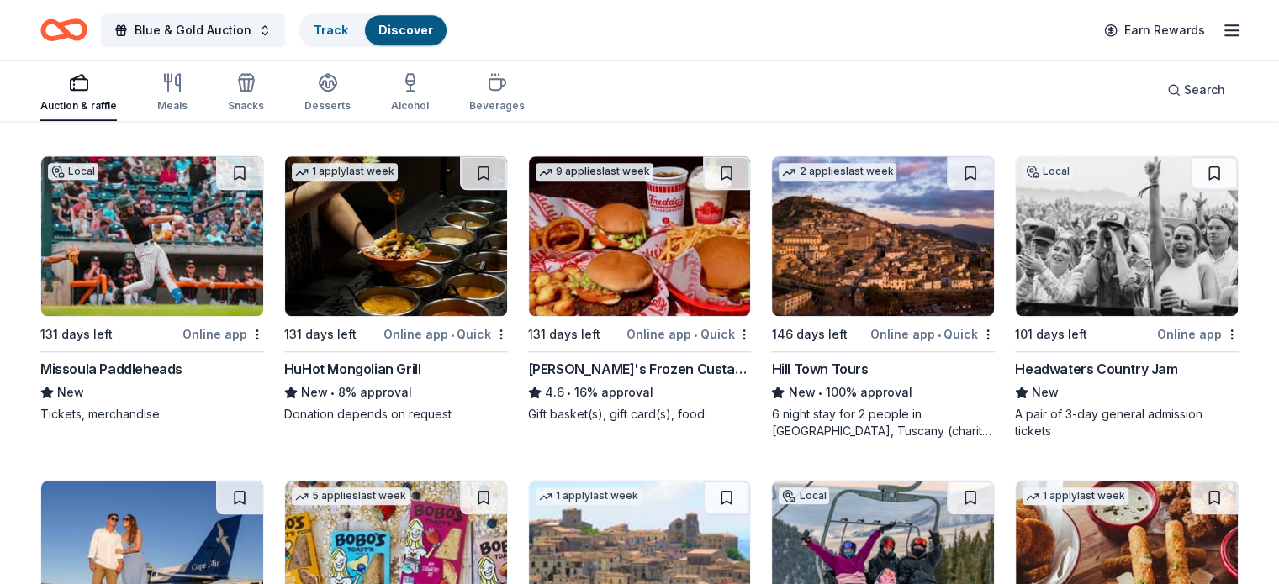
click at [156, 369] on div "Missoula Paddleheads" at bounding box center [111, 369] width 142 height 20
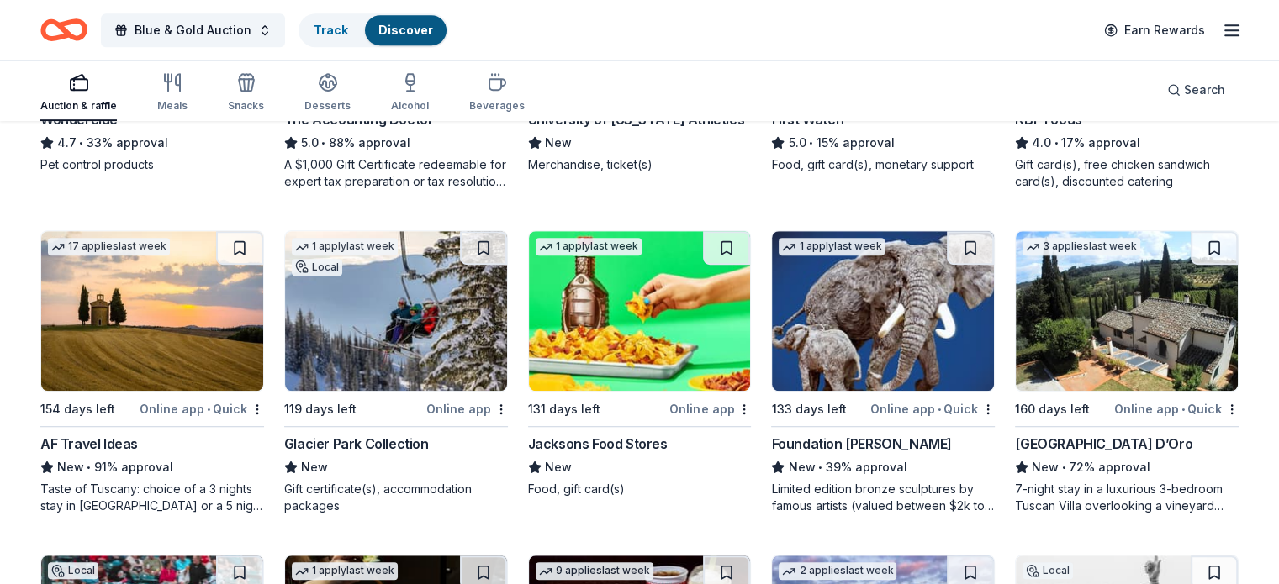
scroll to position [1071, 0]
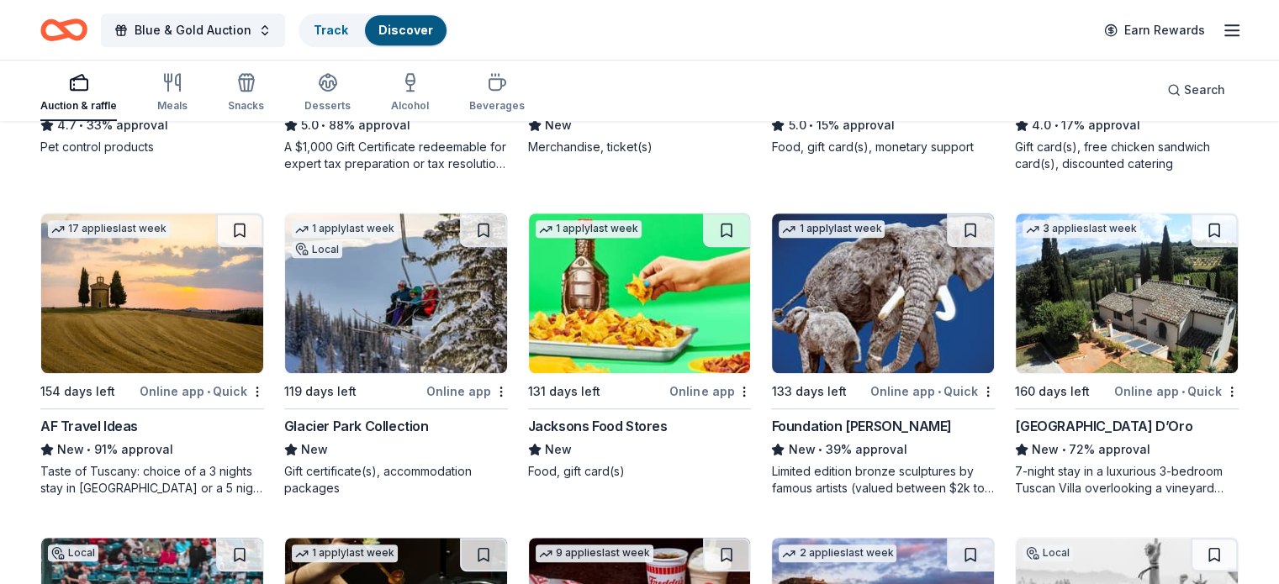
click at [219, 491] on div "Taste of Tuscany: choice of a 3 nights stay in Florence or a 5 night stay in Co…" at bounding box center [152, 480] width 224 height 34
click at [858, 418] on div "Foundation Michelangelo" at bounding box center [861, 426] width 180 height 20
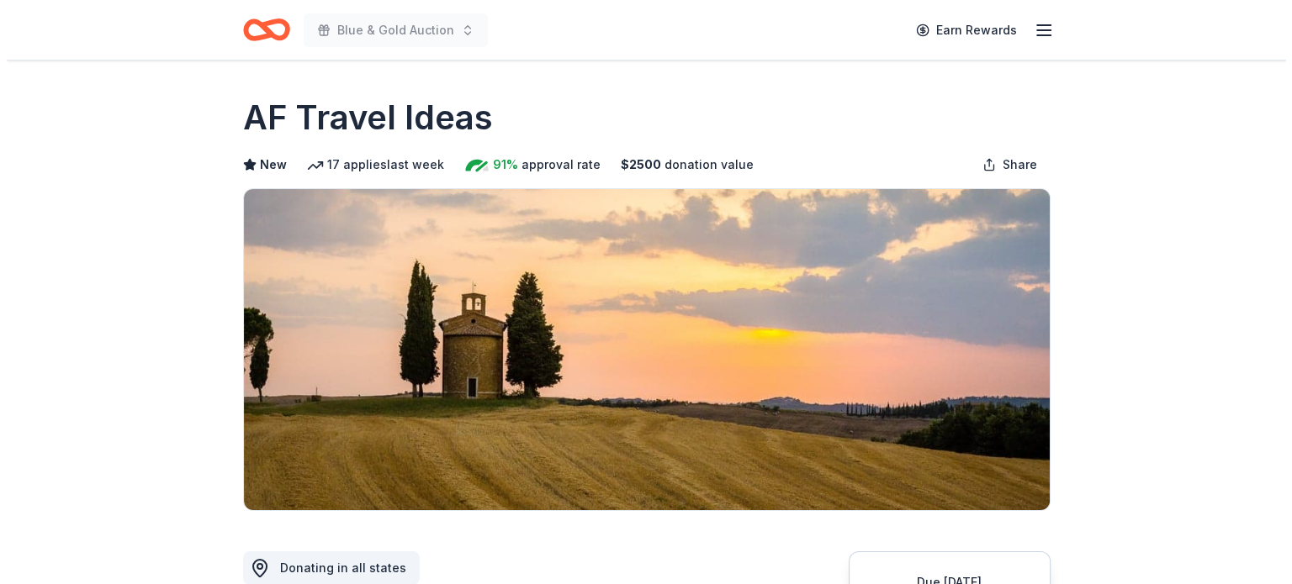
scroll to position [336, 0]
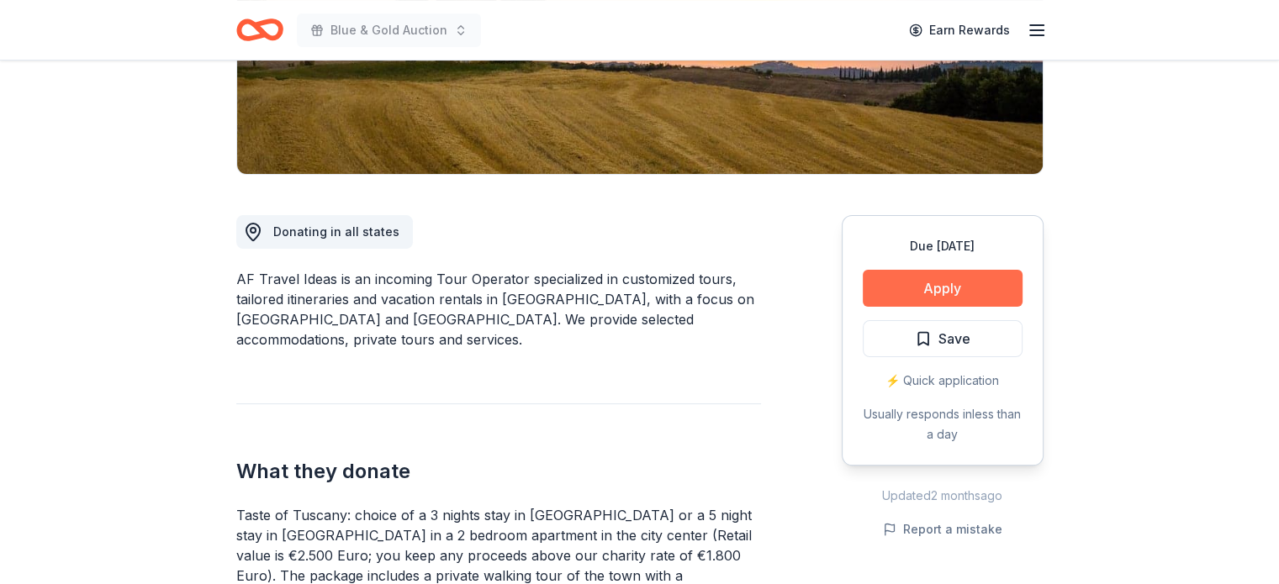
click at [929, 280] on button "Apply" at bounding box center [943, 288] width 160 height 37
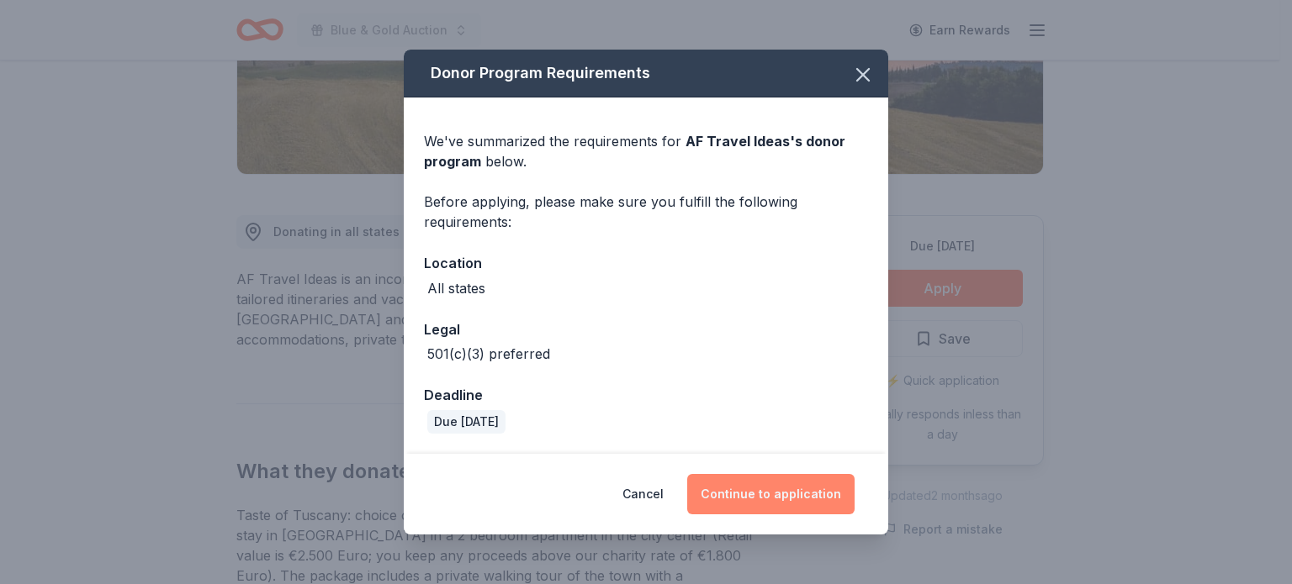
click at [763, 491] on button "Continue to application" at bounding box center [770, 494] width 167 height 40
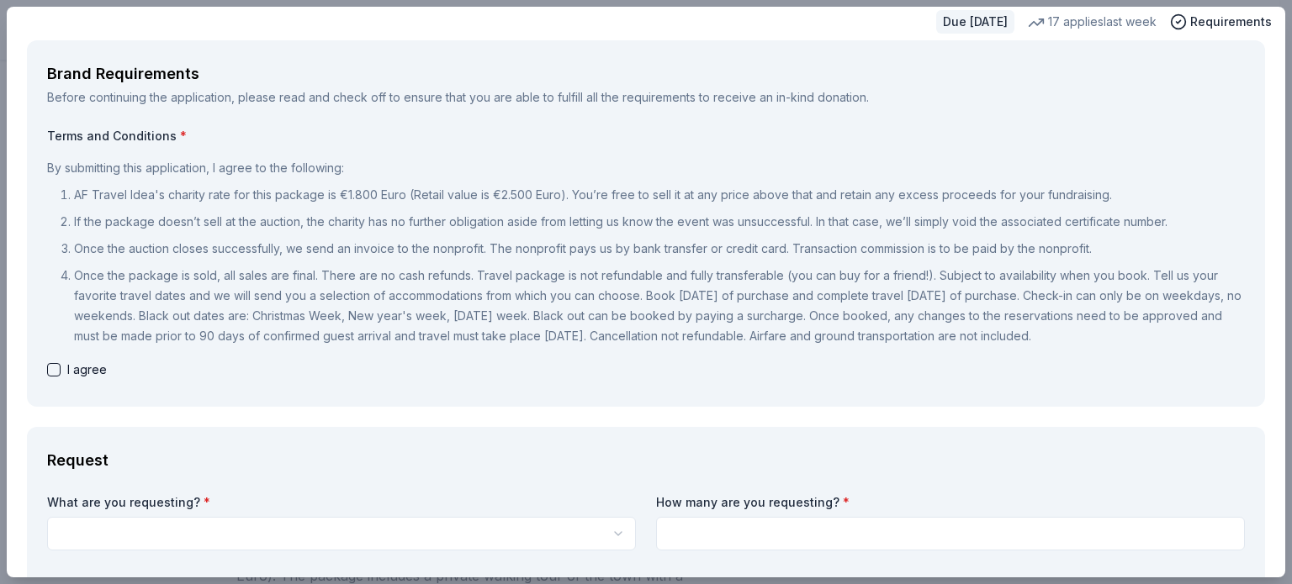
scroll to position [84, 0]
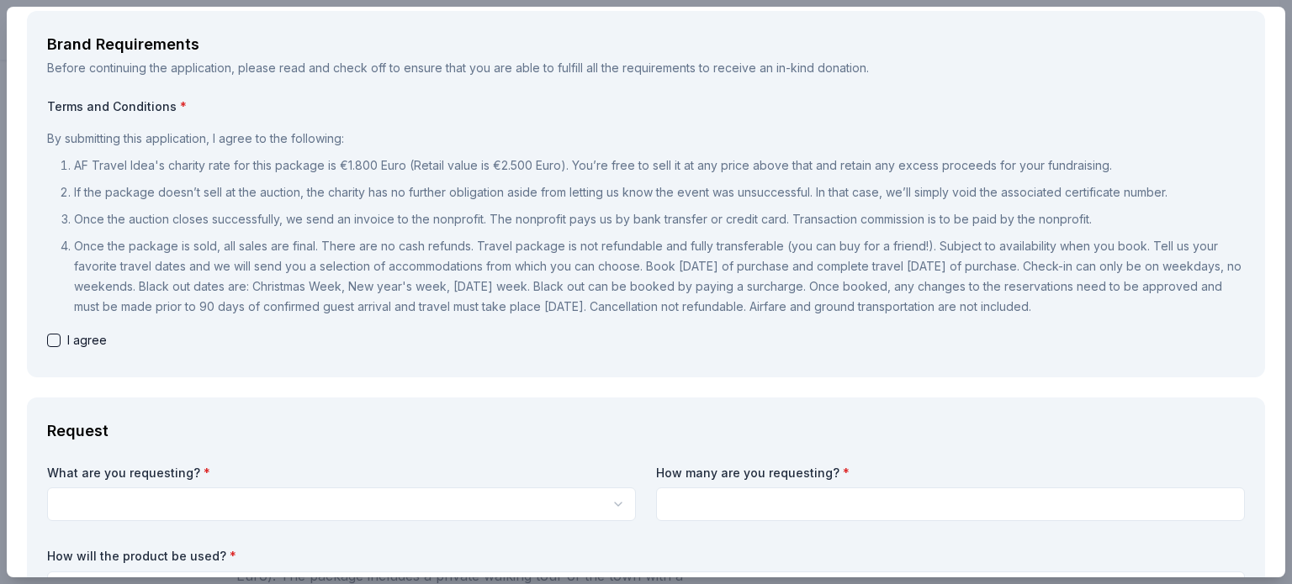
click at [67, 339] on span "I agree" at bounding box center [87, 340] width 40 height 20
click at [42, 342] on div "Brand Requirements Before continuing the application, please read and check off…" at bounding box center [646, 194] width 1238 height 367
click at [50, 336] on button "button" at bounding box center [53, 340] width 13 height 13
checkbox input "true"
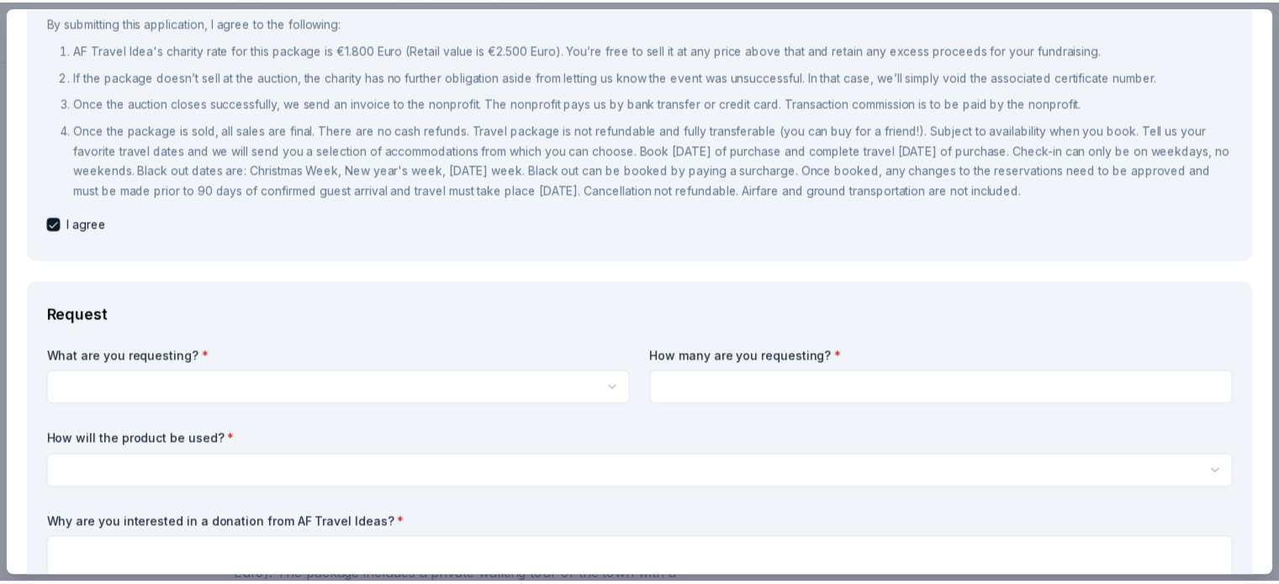
scroll to position [0, 0]
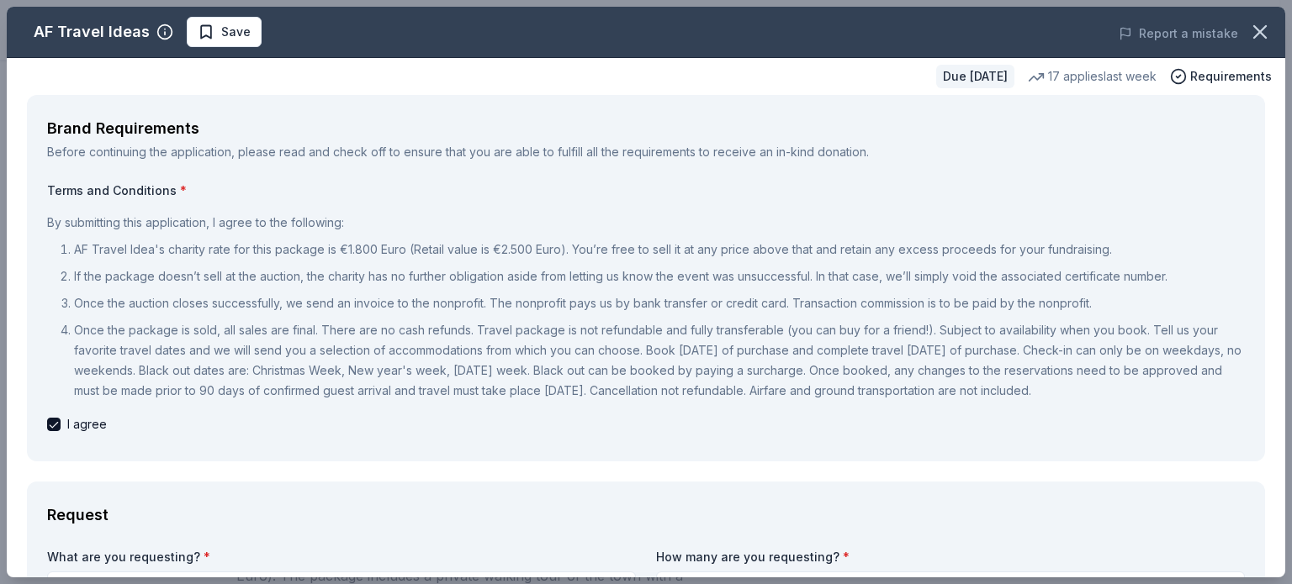
drag, startPoint x: 1250, startPoint y: 44, endPoint x: 724, endPoint y: 77, distance: 526.6
click at [1250, 44] on button "button" at bounding box center [1259, 31] width 37 height 37
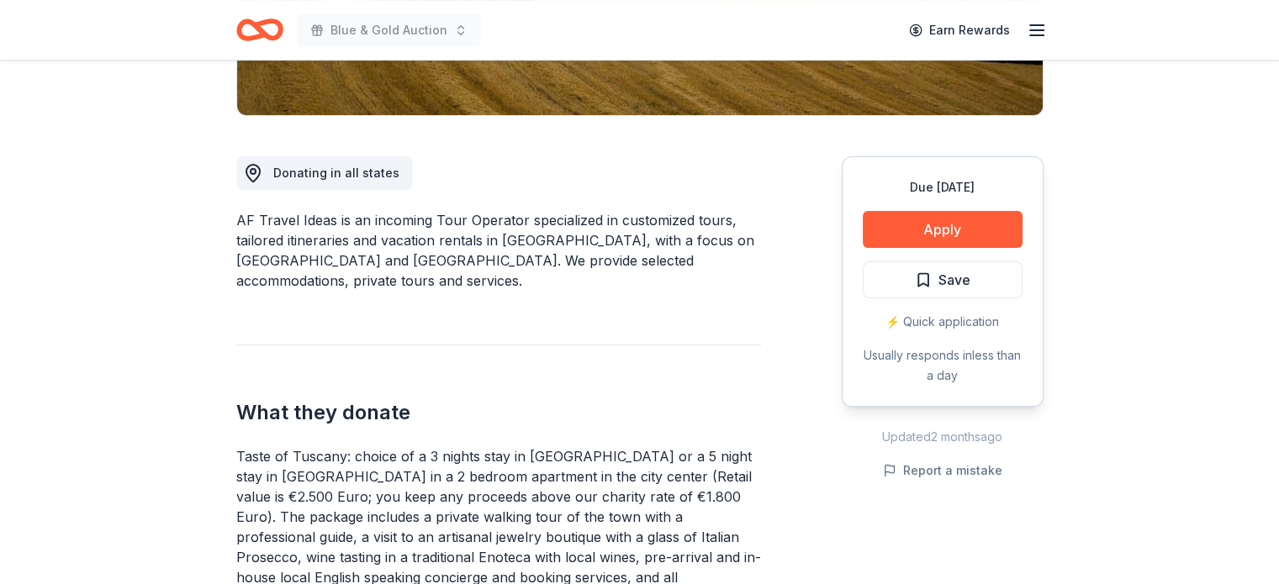
scroll to position [420, 0]
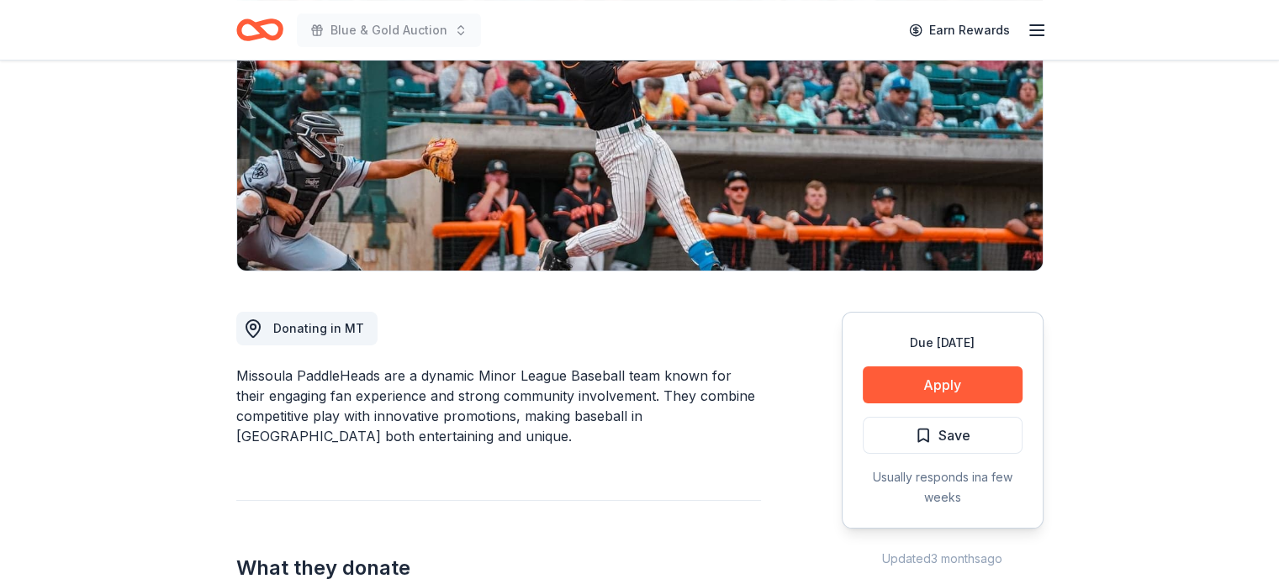
scroll to position [246, 0]
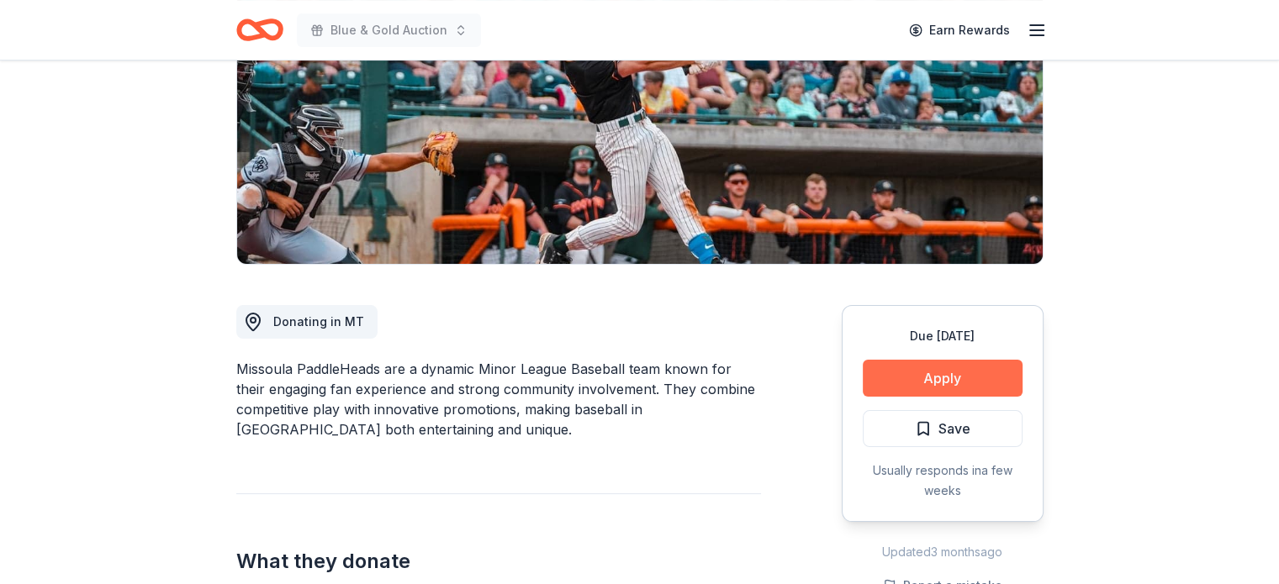
click at [939, 372] on button "Apply" at bounding box center [943, 378] width 160 height 37
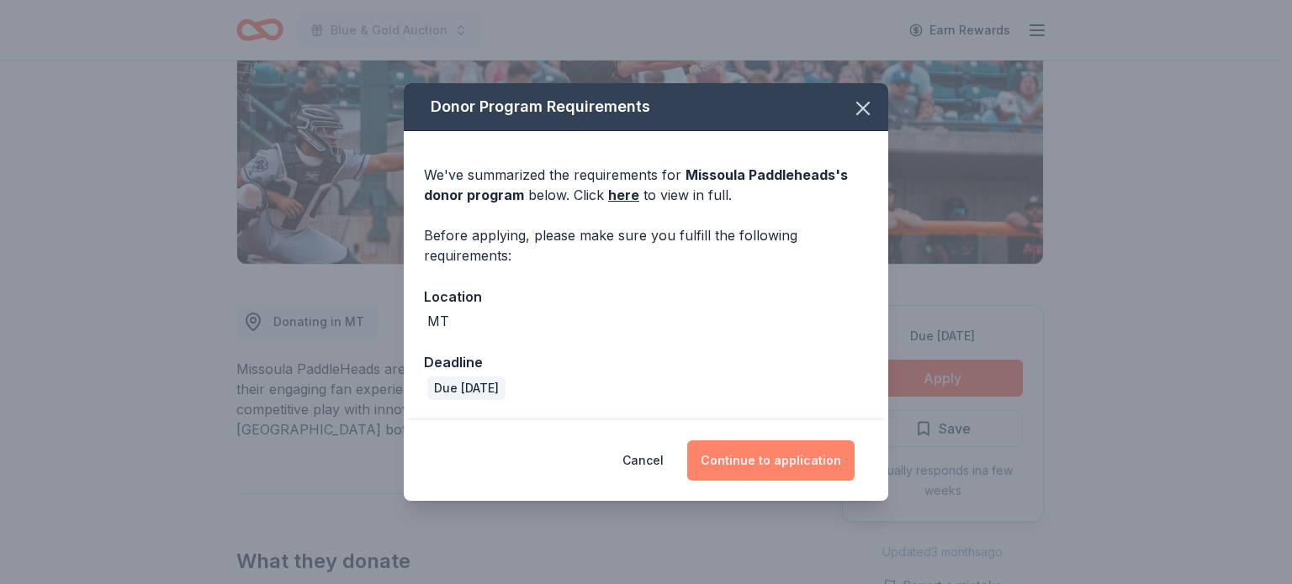
click at [753, 469] on button "Continue to application" at bounding box center [770, 461] width 167 height 40
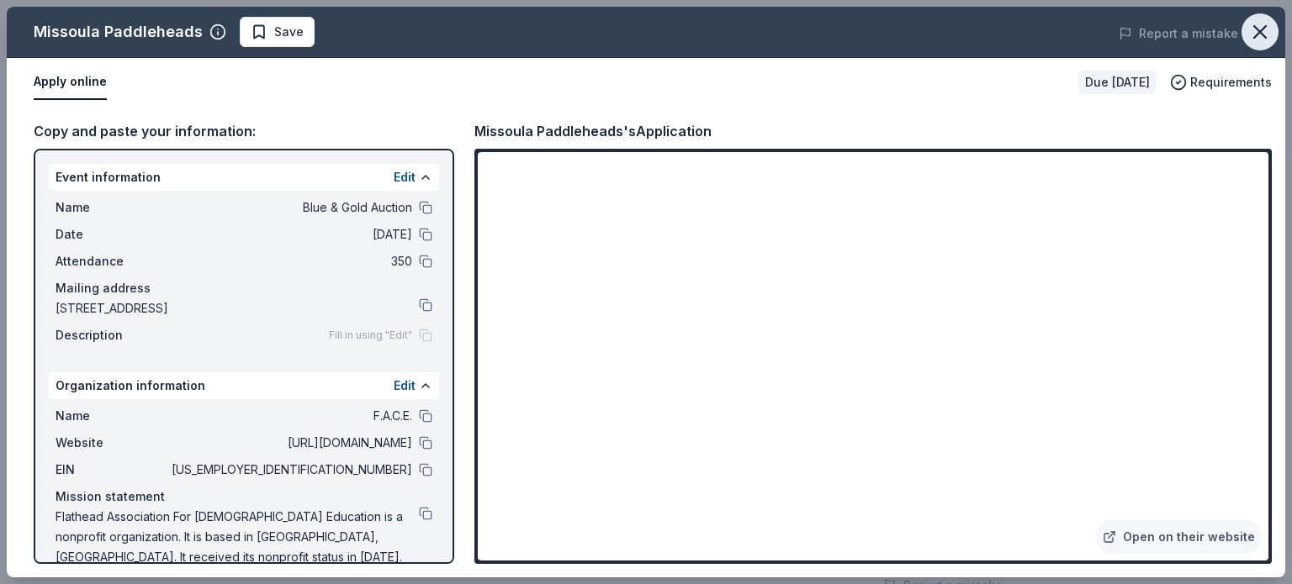
click at [1271, 32] on button "button" at bounding box center [1259, 31] width 37 height 37
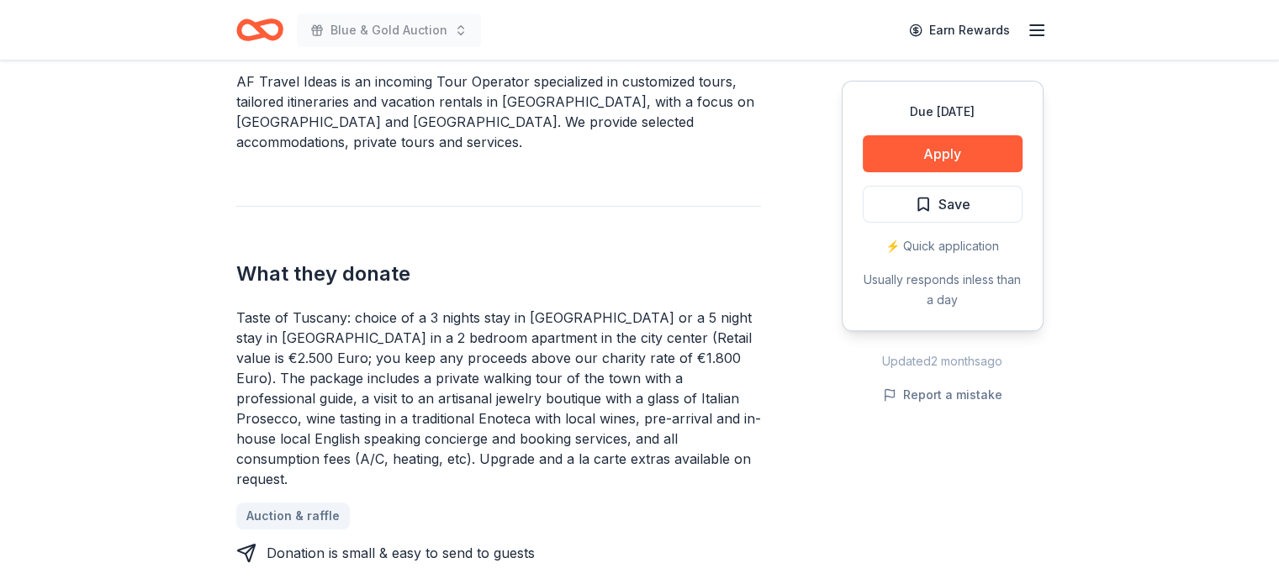
scroll to position [505, 0]
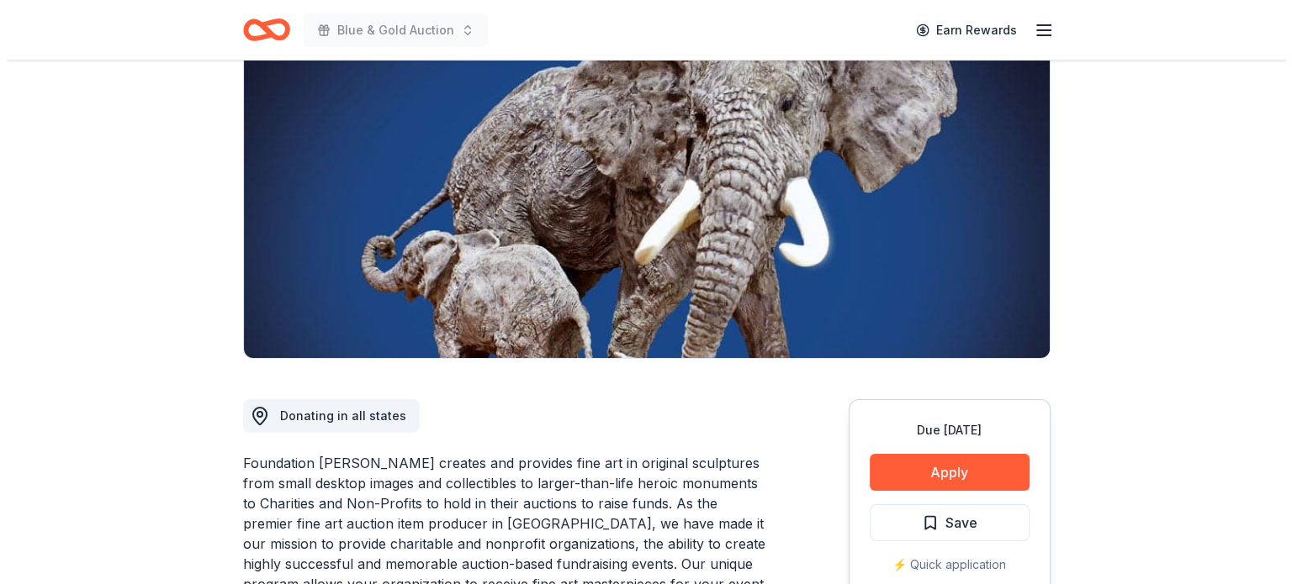
scroll to position [252, 0]
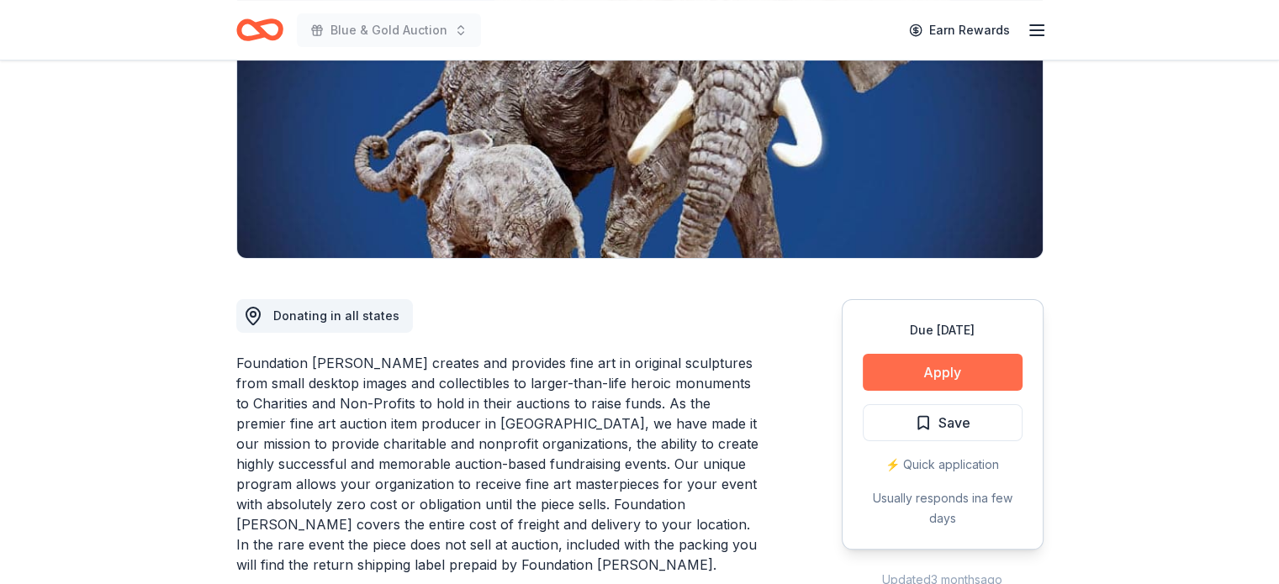
click at [931, 372] on button "Apply" at bounding box center [943, 372] width 160 height 37
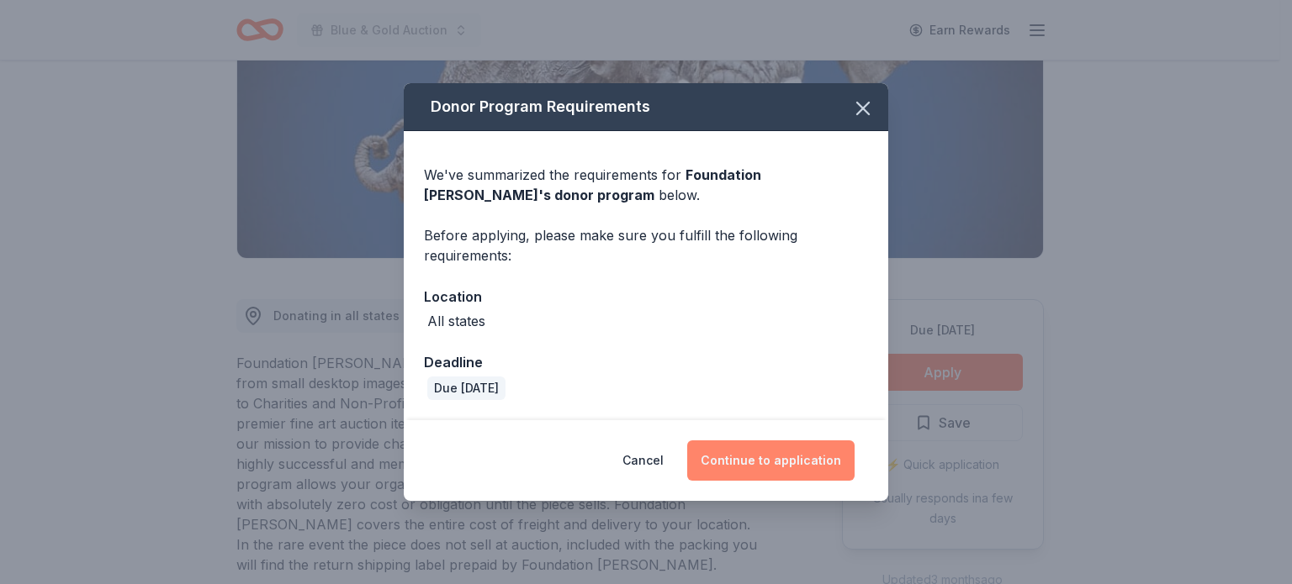
click at [763, 461] on button "Continue to application" at bounding box center [770, 461] width 167 height 40
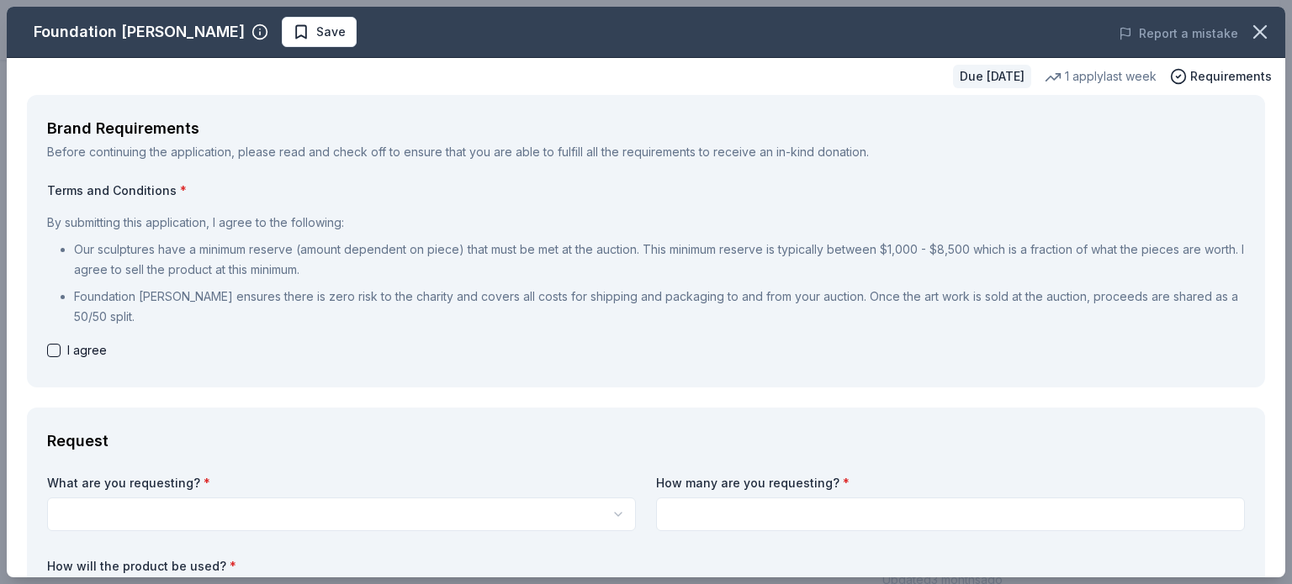
click at [74, 350] on span "I agree" at bounding box center [87, 351] width 40 height 20
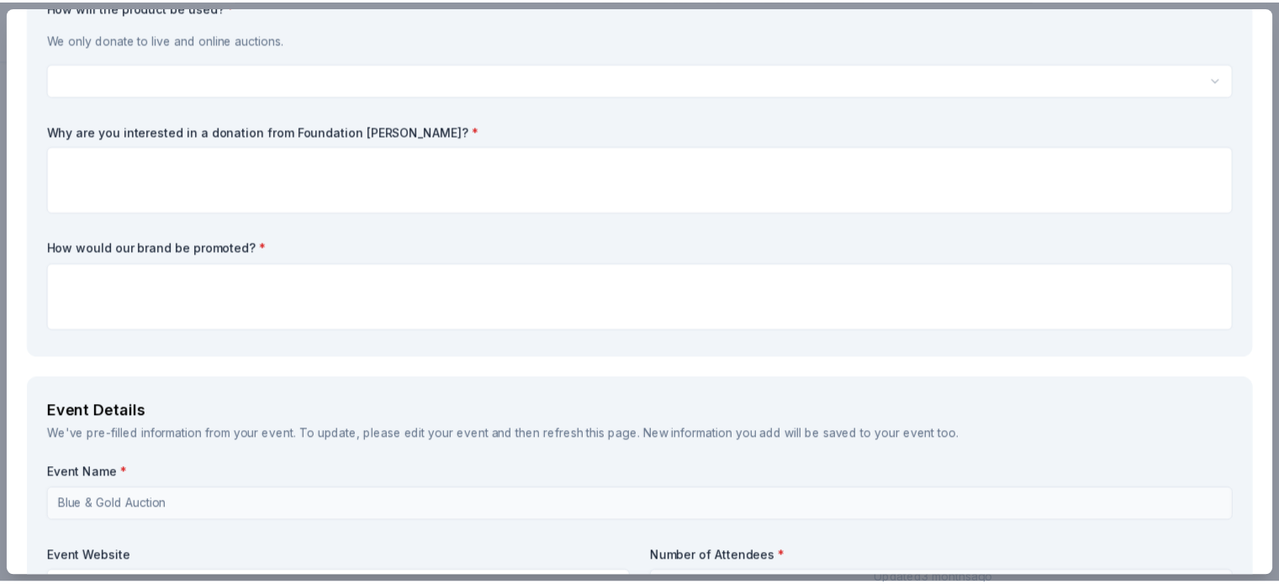
scroll to position [673, 0]
